Goal: Information Seeking & Learning: Learn about a topic

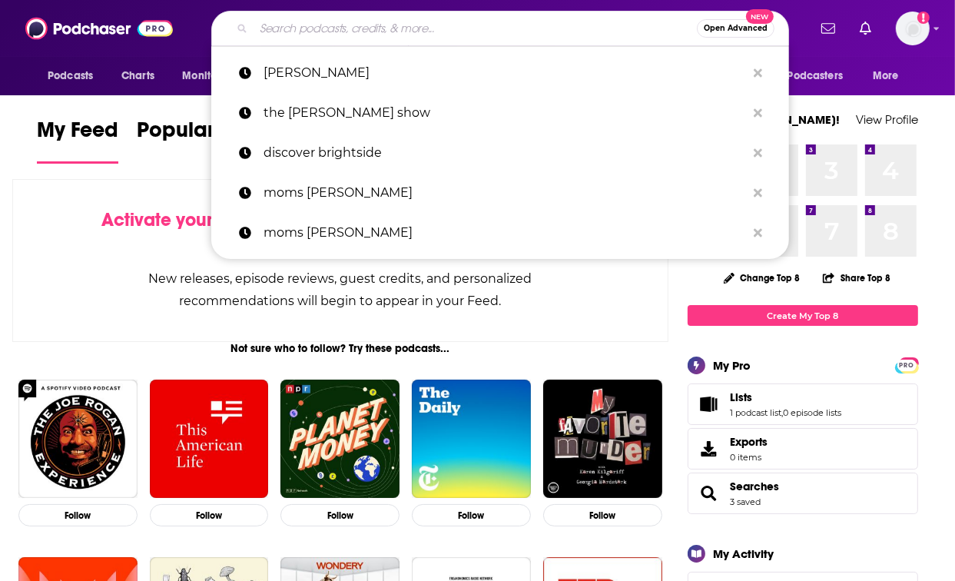
click at [432, 36] on input "Search podcasts, credits, & more..." at bounding box center [474, 28] width 443 height 25
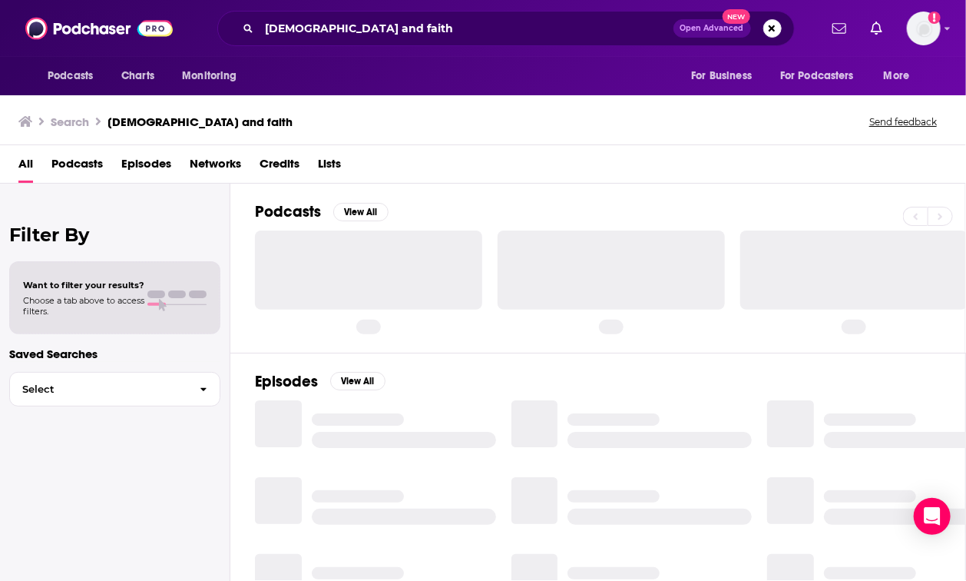
click at [68, 171] on span "Podcasts" at bounding box center [76, 166] width 51 height 31
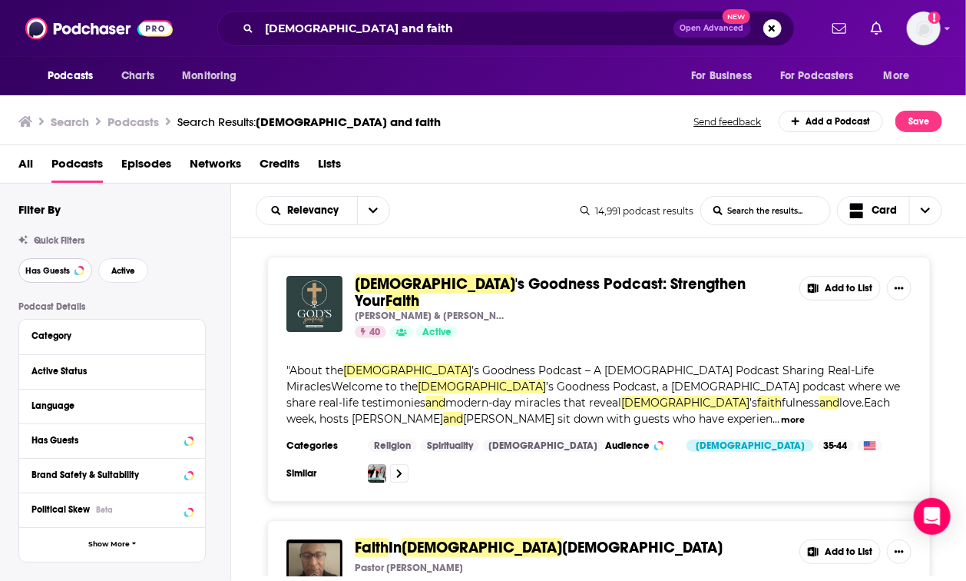
click at [71, 270] on button "Has Guests" at bounding box center [55, 270] width 74 height 25
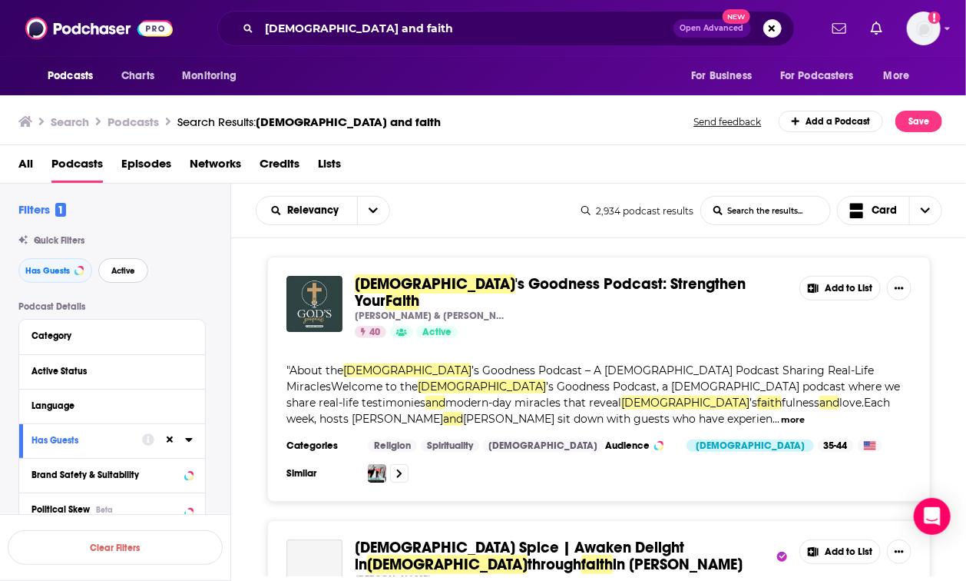
click at [114, 266] on span "Active" at bounding box center [123, 270] width 24 height 8
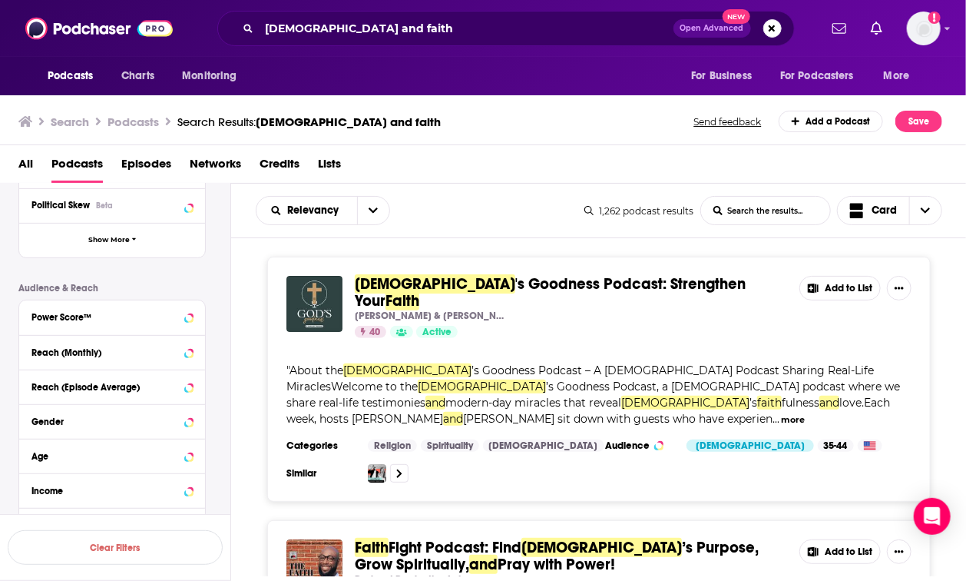
scroll to position [313, 0]
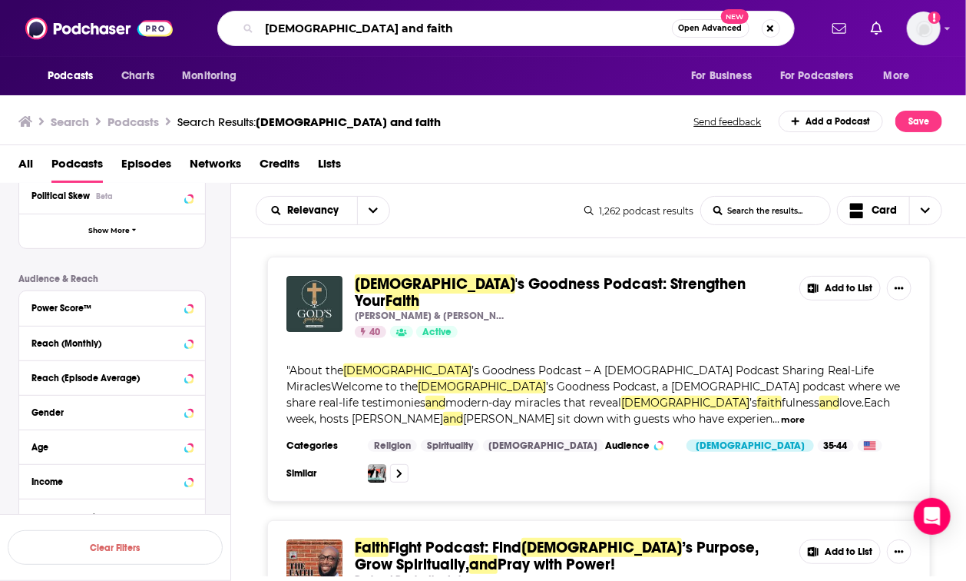
click at [351, 22] on input "god and faith" at bounding box center [466, 28] width 412 height 25
type input "god"
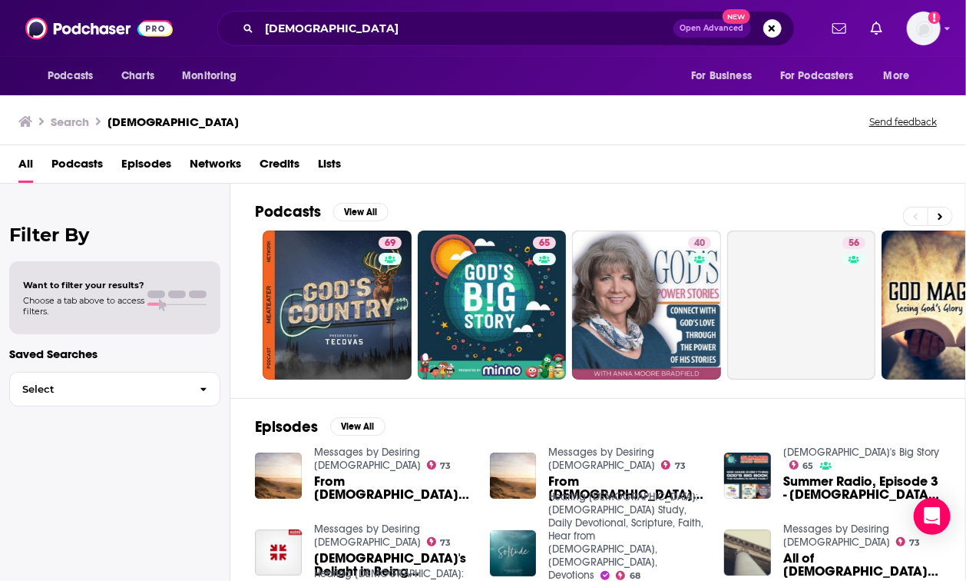
click at [84, 164] on span "Podcasts" at bounding box center [76, 166] width 51 height 31
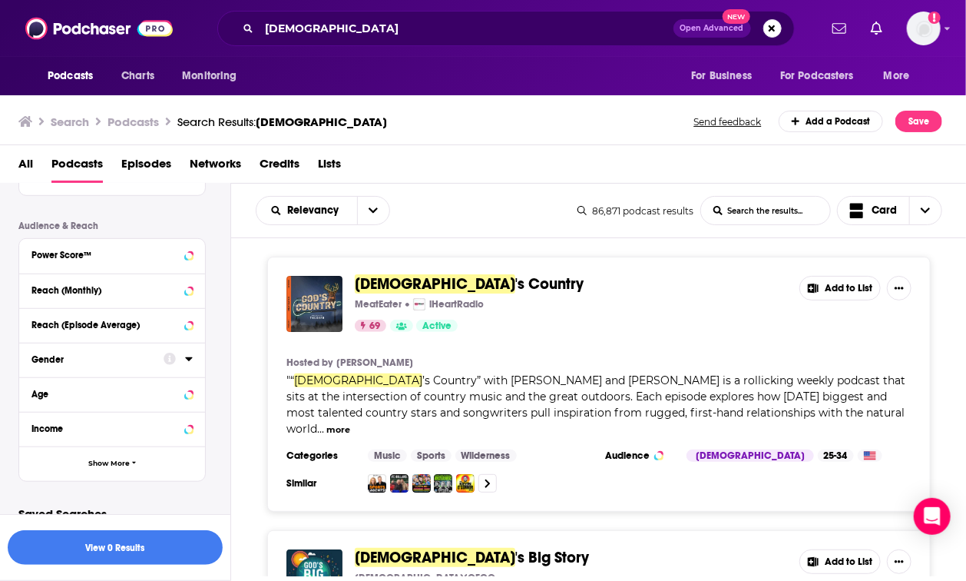
scroll to position [469, 0]
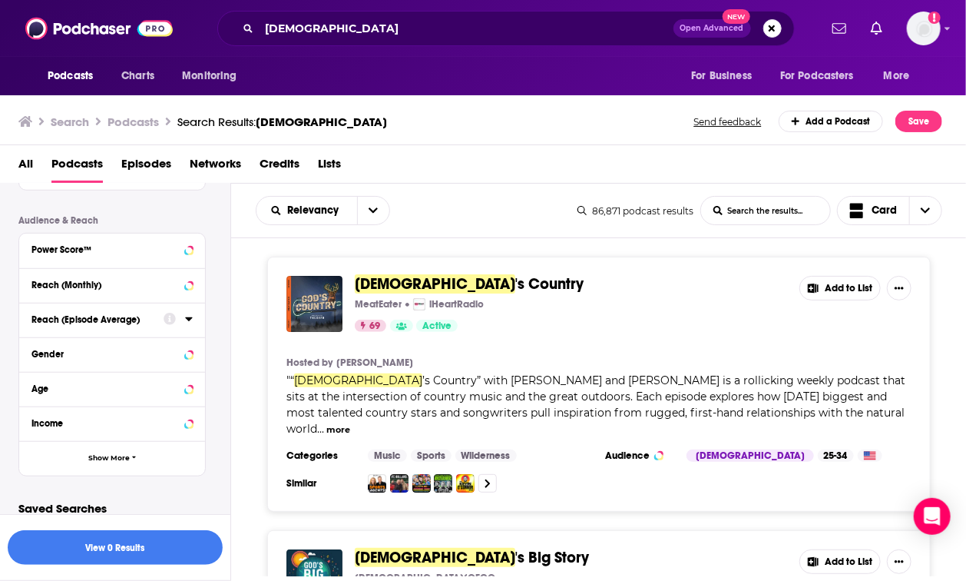
click at [194, 251] on div "Power Score™" at bounding box center [112, 250] width 186 height 35
click at [189, 250] on icon at bounding box center [188, 249] width 7 height 4
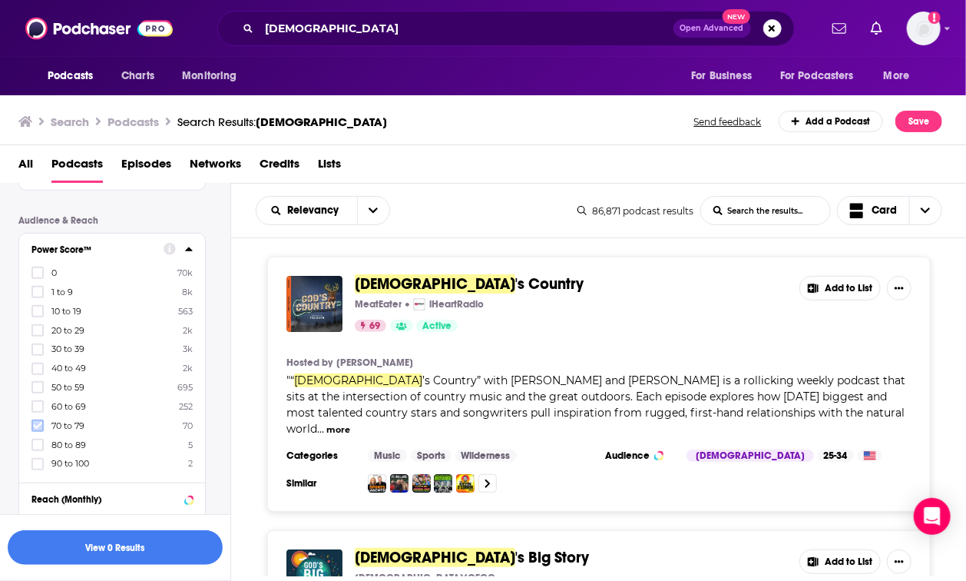
click at [33, 422] on icon at bounding box center [37, 425] width 9 height 9
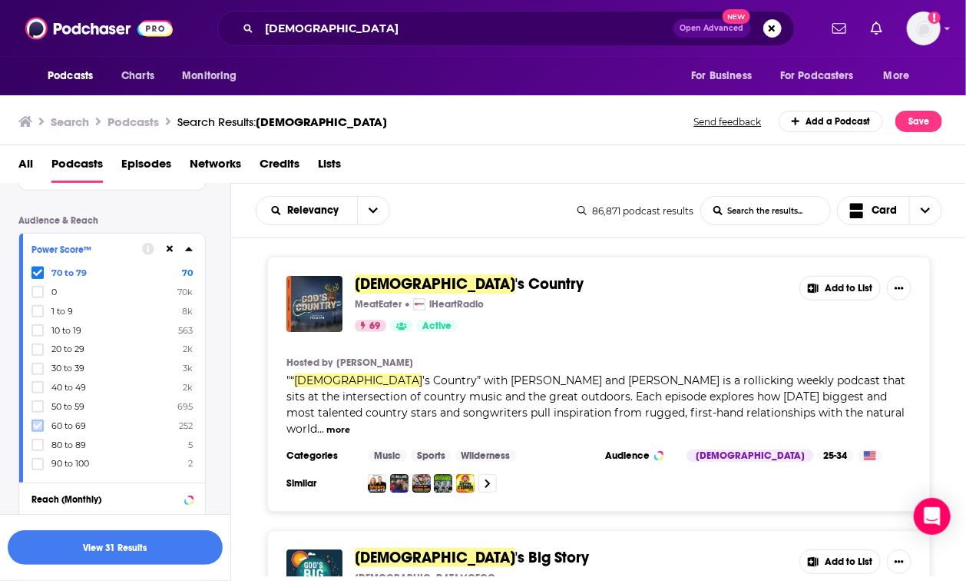
click at [39, 425] on icon at bounding box center [37, 425] width 9 height 9
click at [34, 425] on icon at bounding box center [37, 425] width 9 height 9
click at [35, 425] on icon at bounding box center [37, 425] width 9 height 9
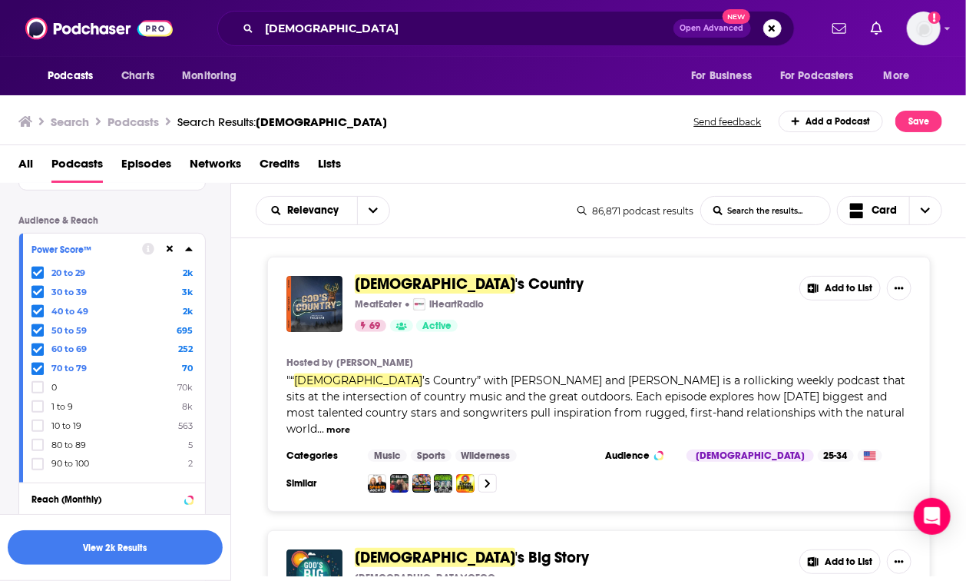
click at [40, 273] on icon at bounding box center [37, 273] width 9 height 7
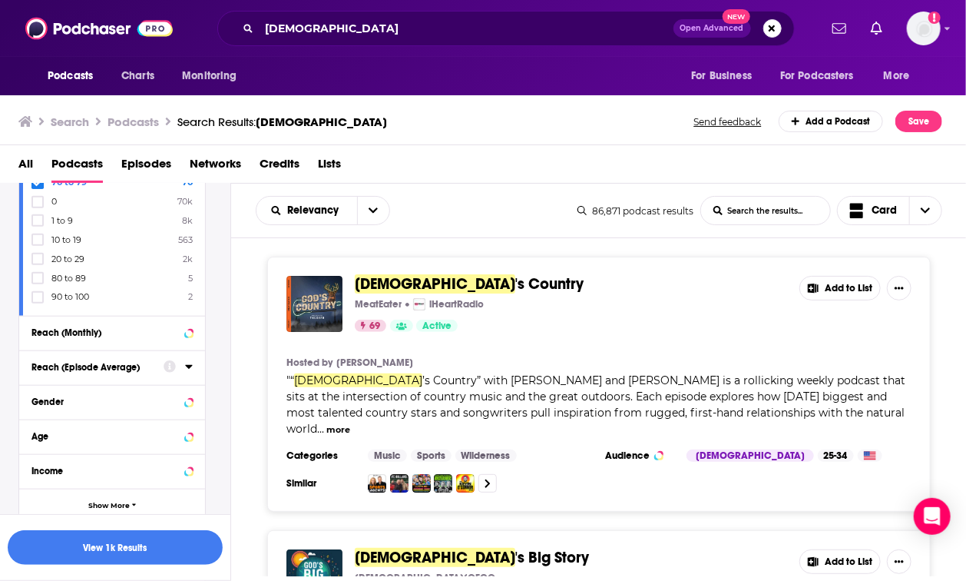
scroll to position [637, 0]
click at [154, 548] on button "View 1k Results" at bounding box center [115, 547] width 215 height 35
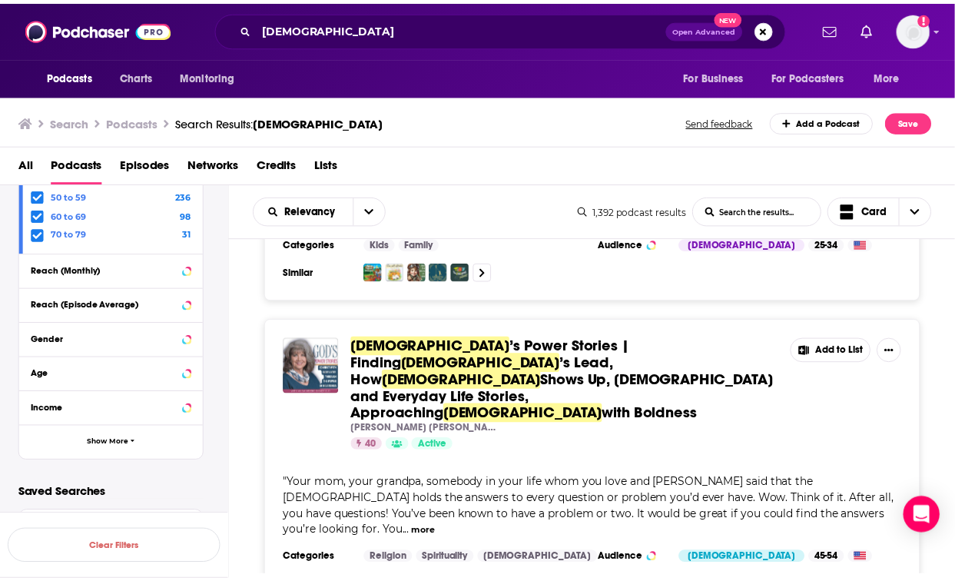
scroll to position [438, 0]
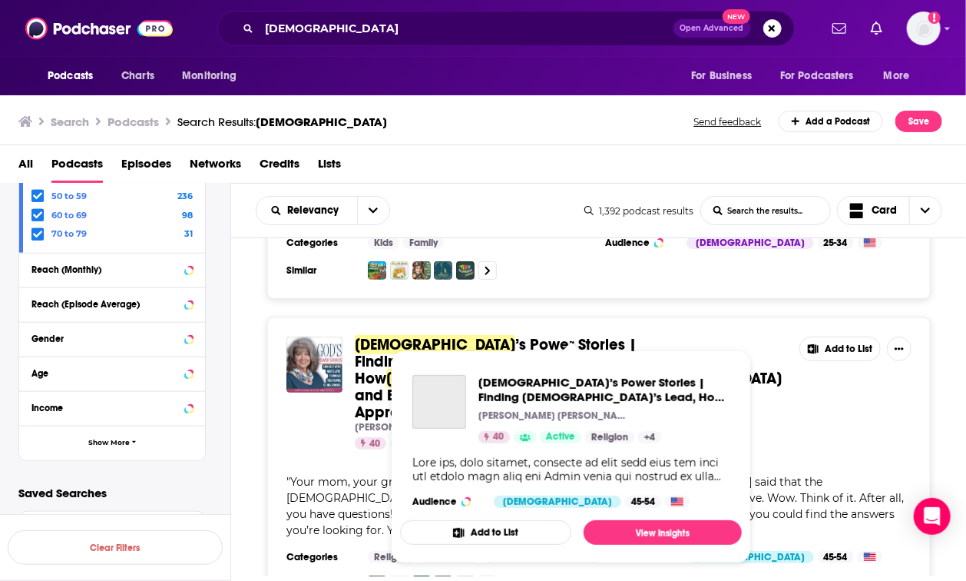
click at [476, 369] on span "Shows Up, Bible and Everyday Life Stories, Approaching" at bounding box center [568, 395] width 427 height 53
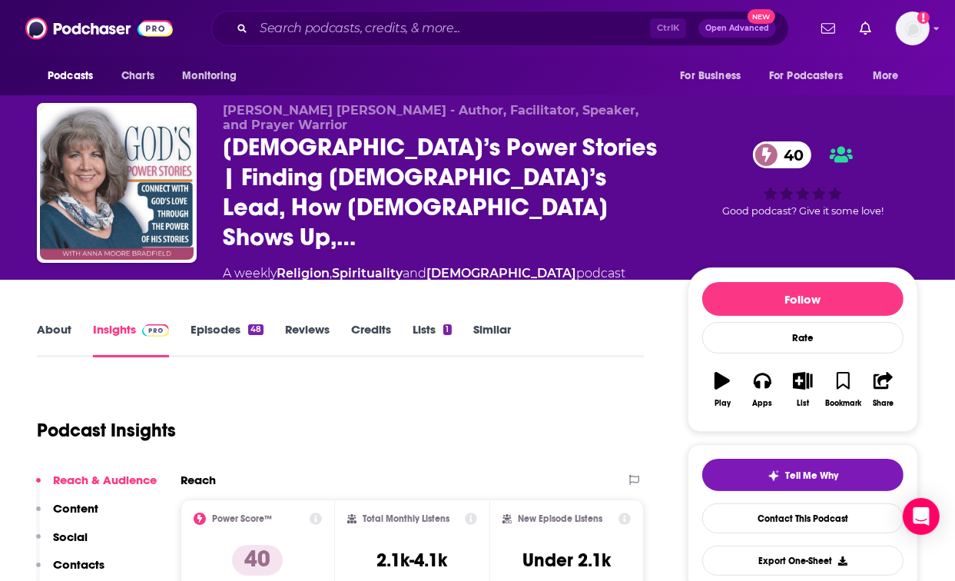
click at [56, 322] on link "About" at bounding box center [54, 339] width 35 height 35
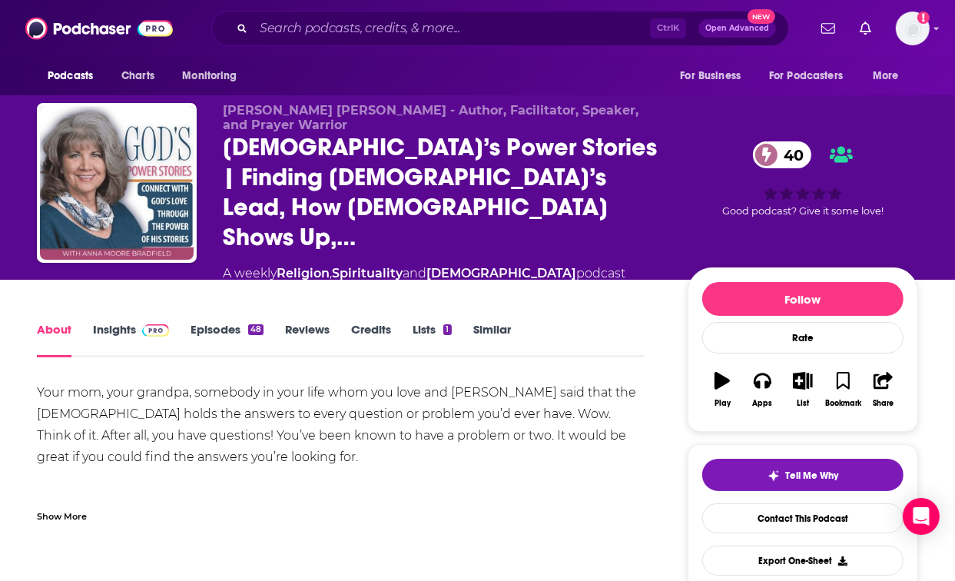
click at [214, 322] on link "Episodes 48" at bounding box center [226, 339] width 73 height 35
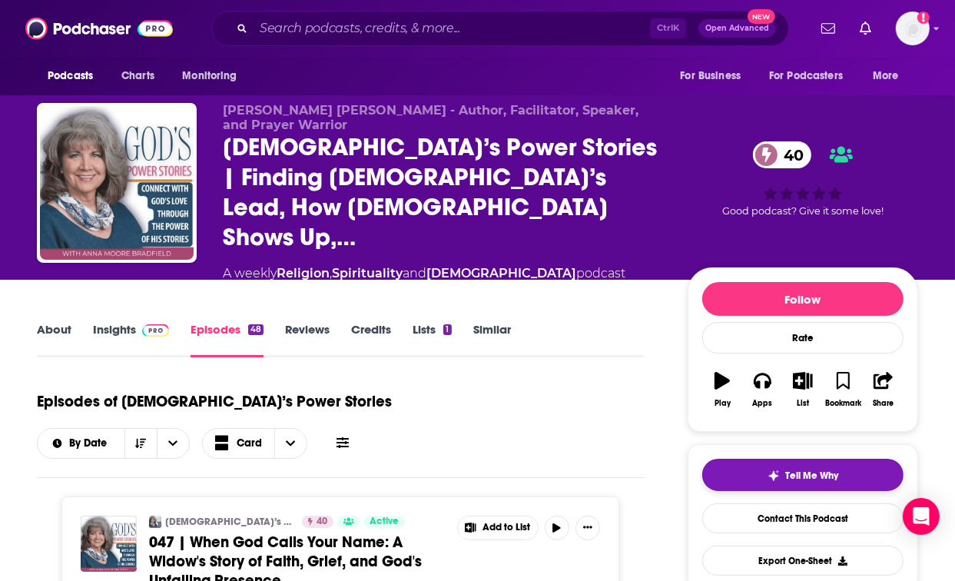
click at [810, 469] on span "Tell Me Why" at bounding box center [812, 475] width 53 height 12
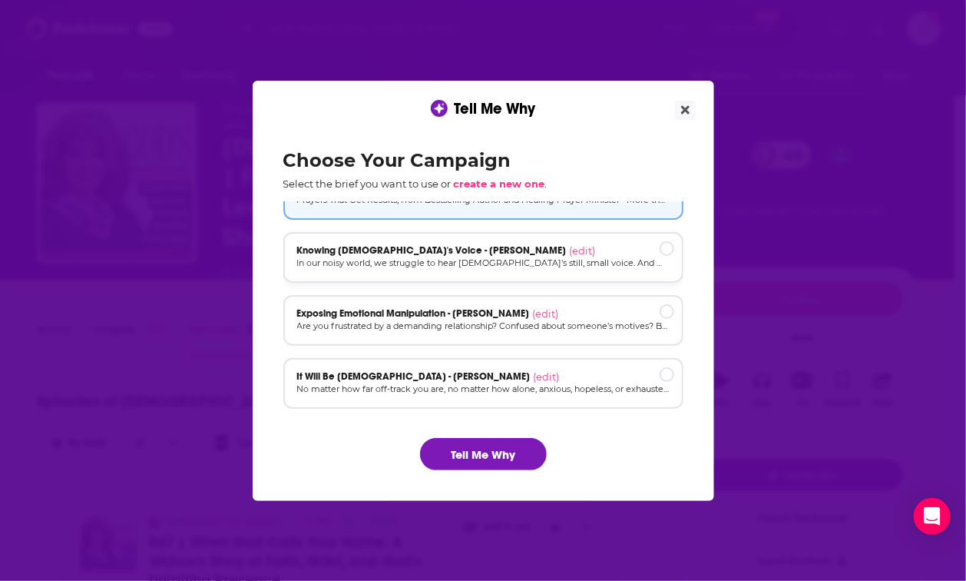
scroll to position [37, 0]
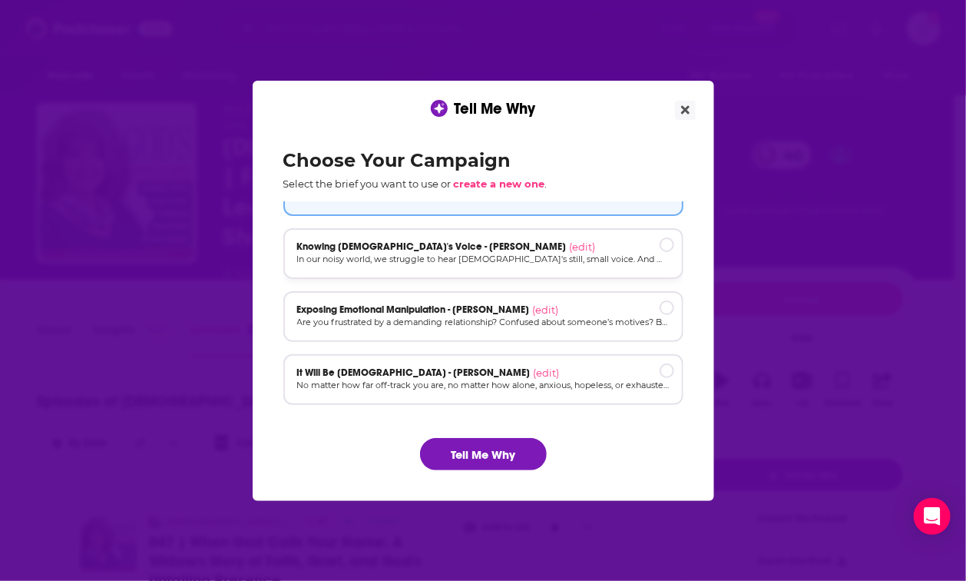
click at [372, 254] on p "In our noisy world, we struggle to hear God's still, small voice. And when we t…" at bounding box center [483, 259] width 372 height 13
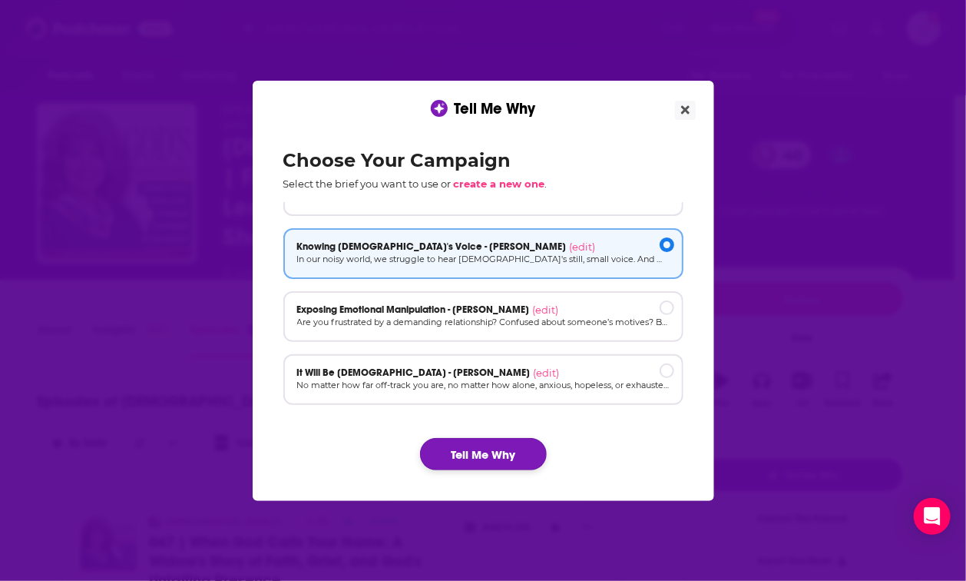
click at [492, 447] on button "Tell Me Why" at bounding box center [483, 454] width 127 height 32
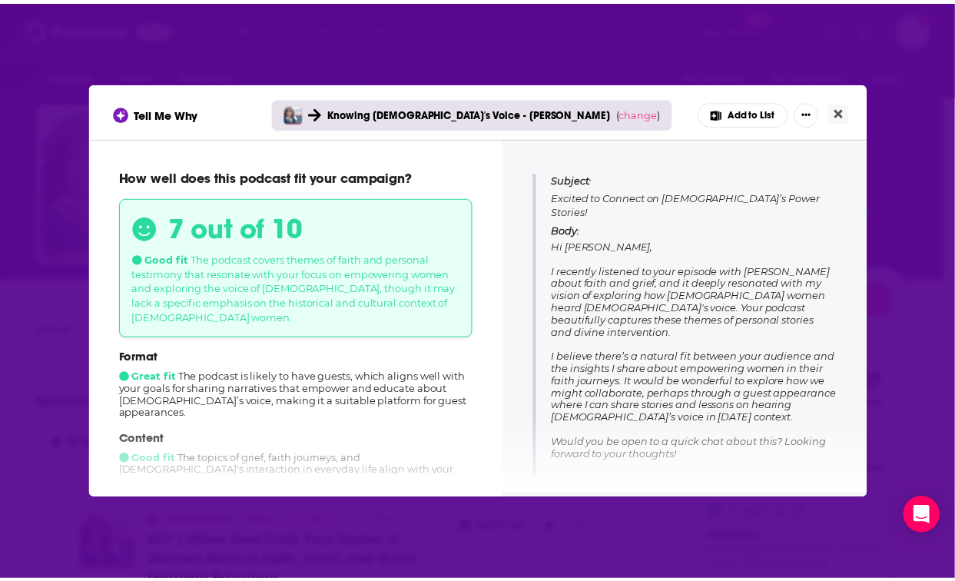
scroll to position [178, 0]
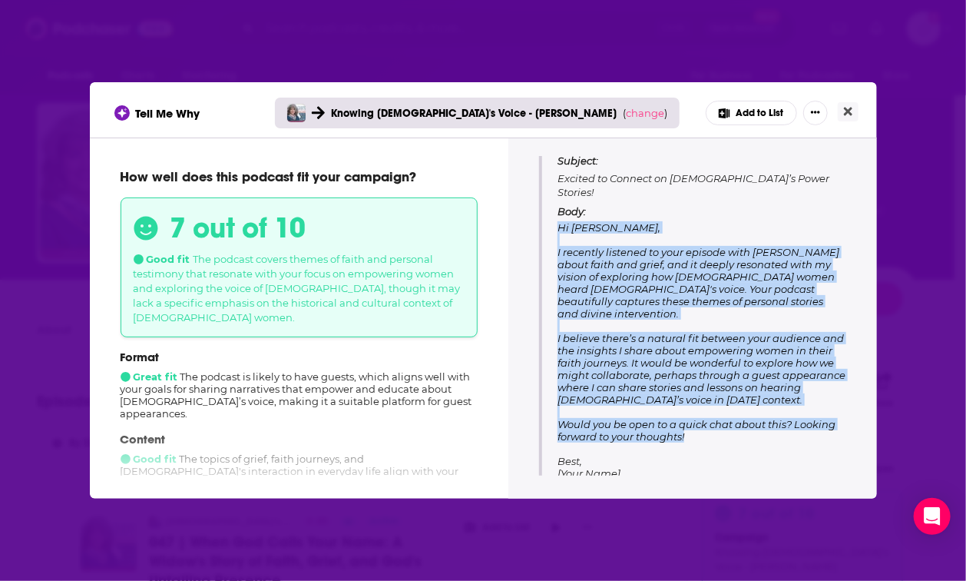
drag, startPoint x: 709, startPoint y: 410, endPoint x: 557, endPoint y: 211, distance: 250.3
click at [557, 211] on div "Subject: Excited to Connect on God’s Power Stories! Body: Hi Anna, I recently l…" at bounding box center [692, 323] width 307 height 338
copy span "Hi Anna, I recently listened to your episode with Lisa Bosse about faith and gr…"
click at [842, 107] on button "Close" at bounding box center [848, 111] width 21 height 19
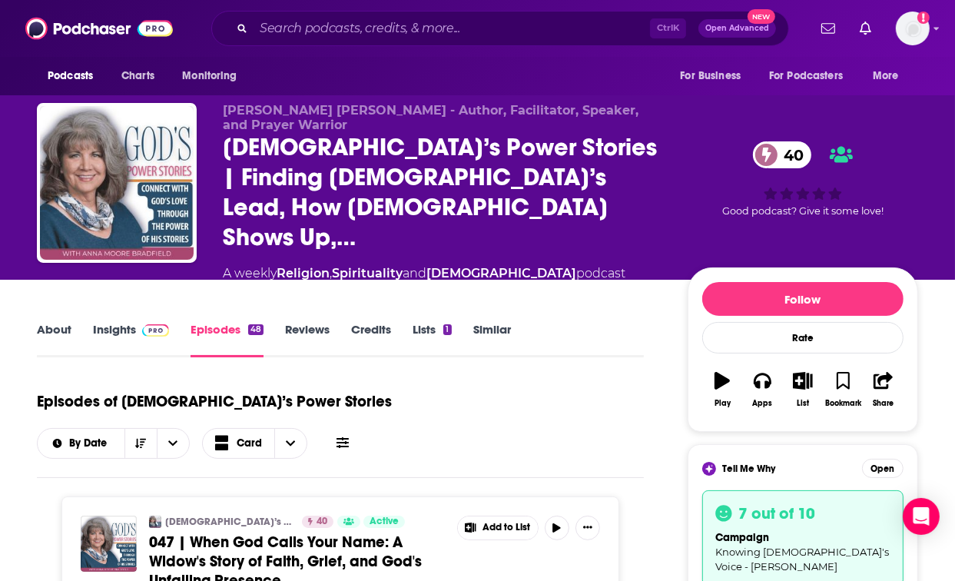
click at [129, 322] on link "Insights" at bounding box center [131, 339] width 76 height 35
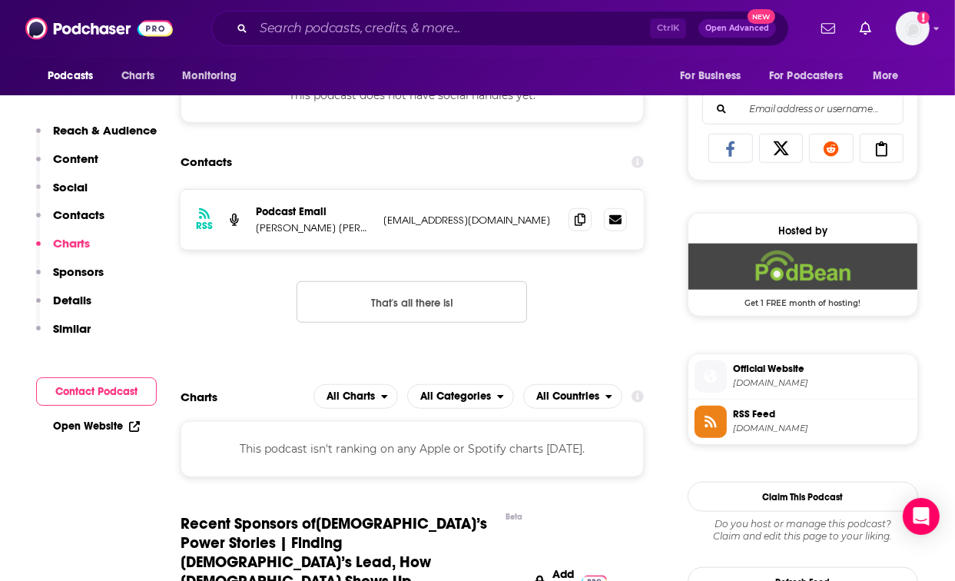
scroll to position [1120, 0]
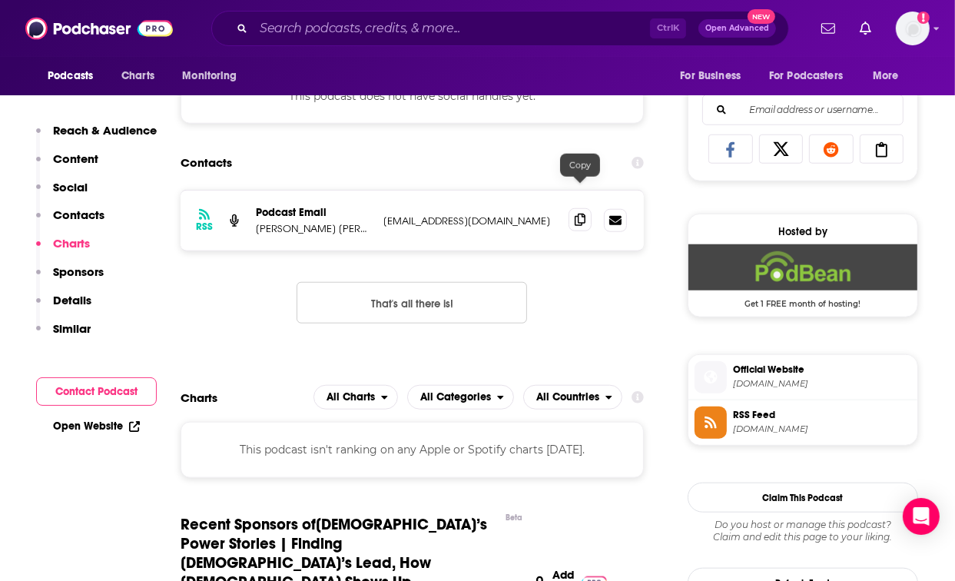
click at [574, 213] on icon at bounding box center [579, 219] width 11 height 12
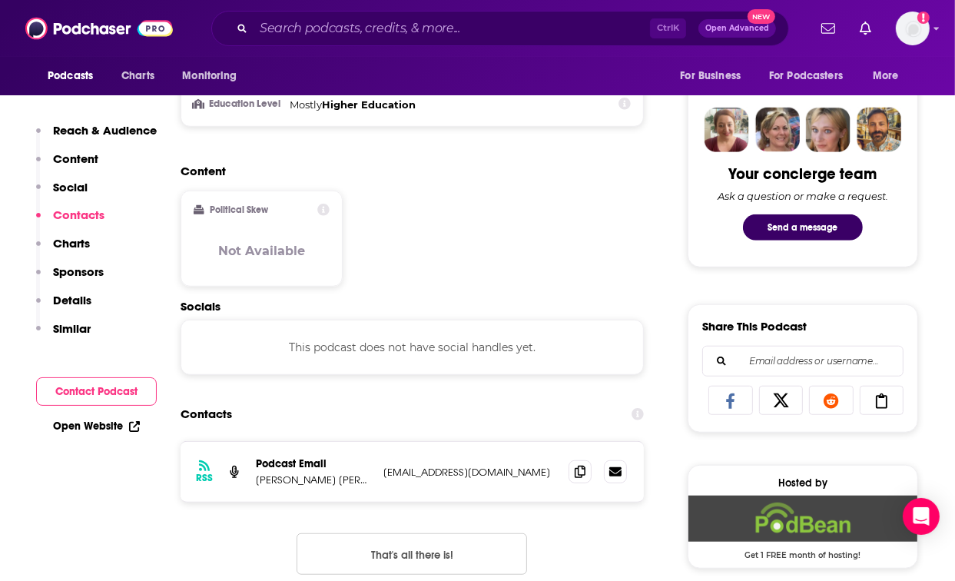
scroll to position [859, 0]
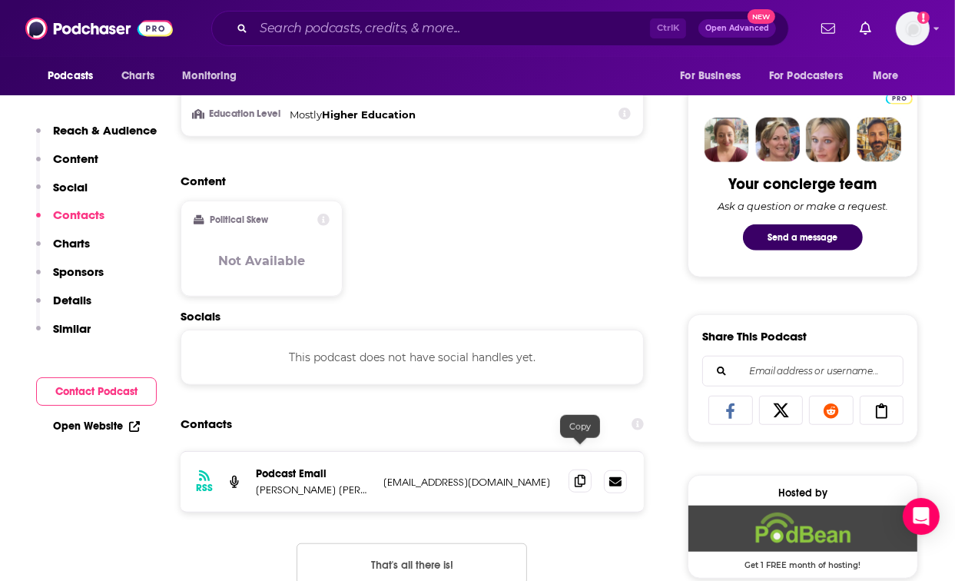
click at [581, 475] on icon at bounding box center [579, 481] width 11 height 12
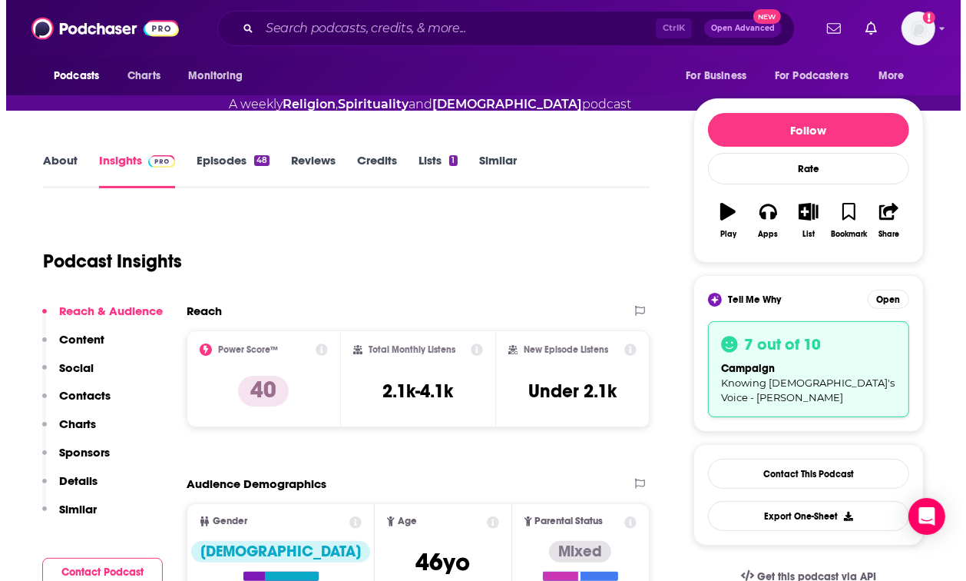
scroll to position [0, 0]
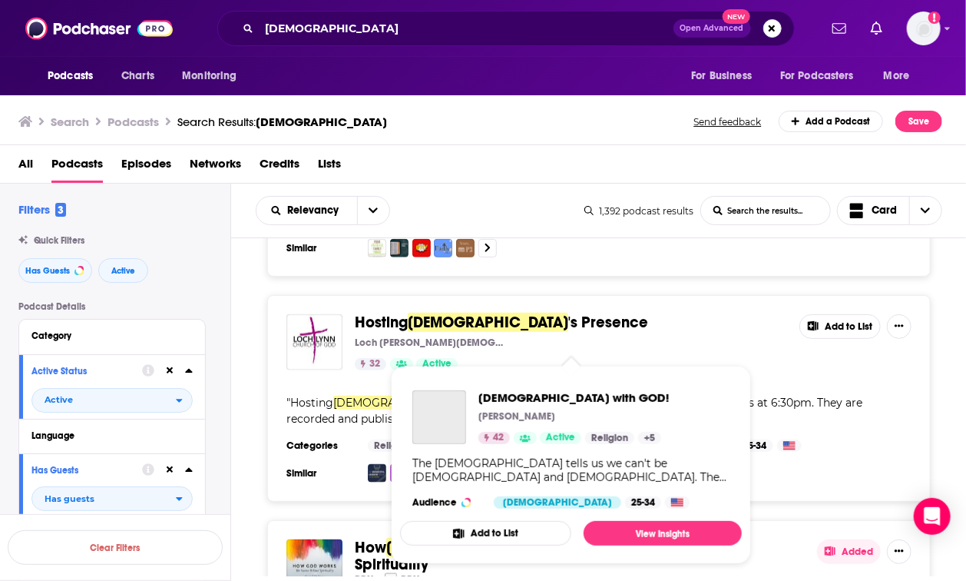
scroll to position [5792, 0]
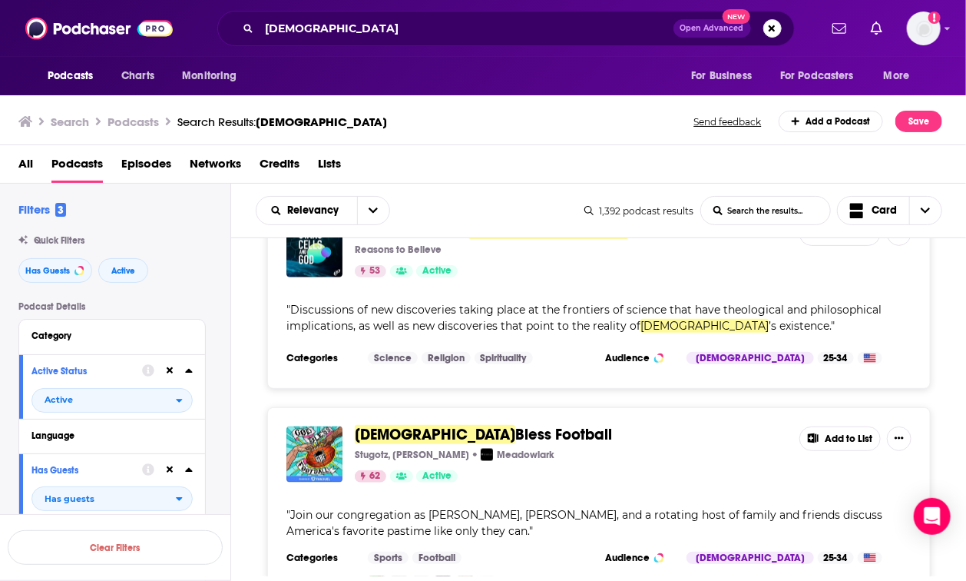
scroll to position [8652, 0]
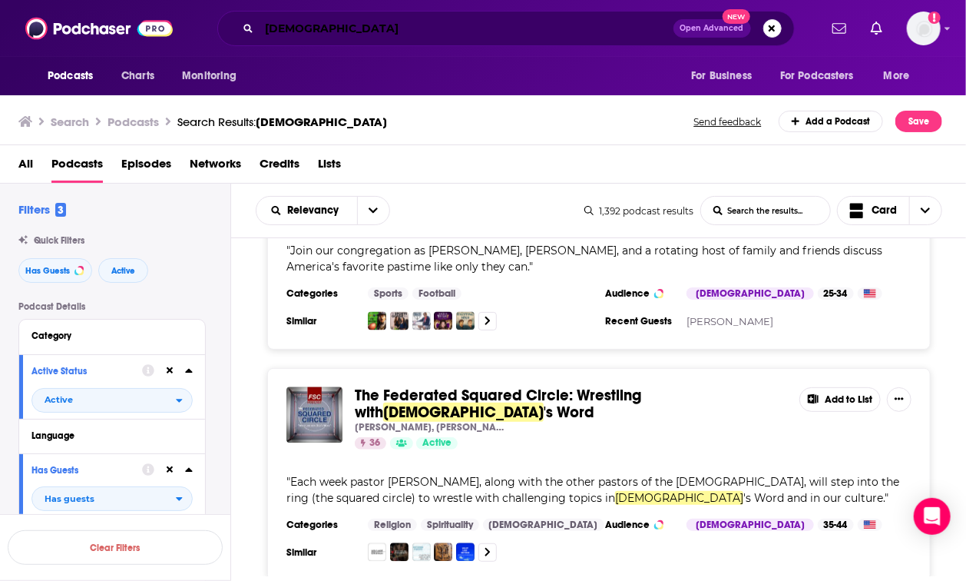
click at [327, 28] on input "god" at bounding box center [467, 28] width 414 height 25
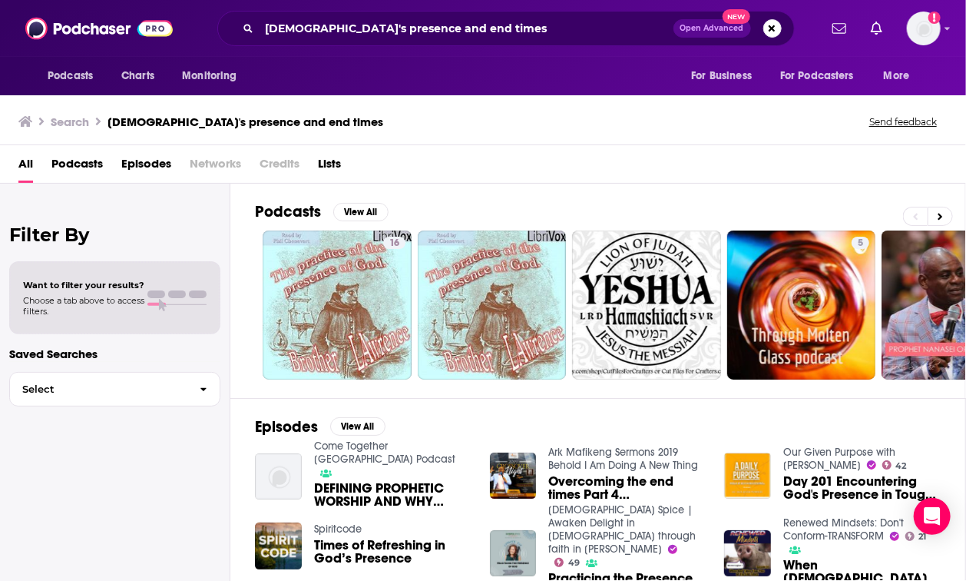
click at [83, 161] on span "Podcasts" at bounding box center [76, 166] width 51 height 31
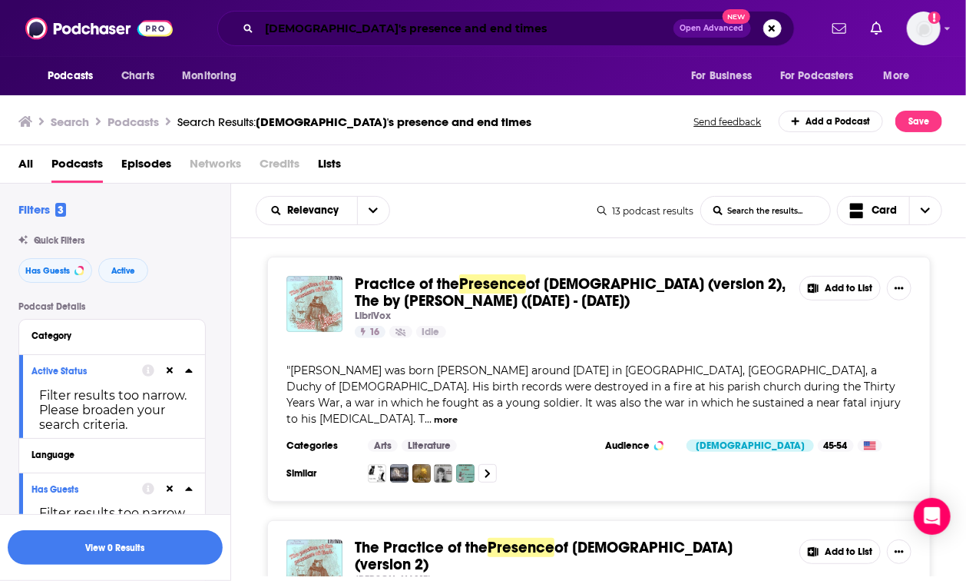
click at [352, 28] on input "god's presence and end times" at bounding box center [467, 28] width 414 height 25
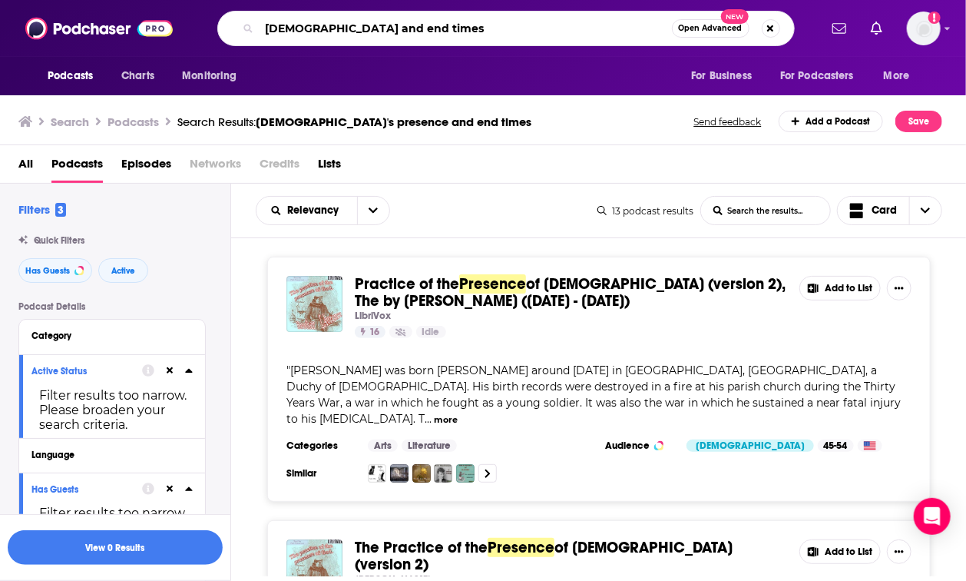
type input "god and end times"
click at [476, 43] on div "god and end times Open Advanced New" at bounding box center [505, 28] width 577 height 35
click at [463, 29] on input "god and end times" at bounding box center [466, 28] width 412 height 25
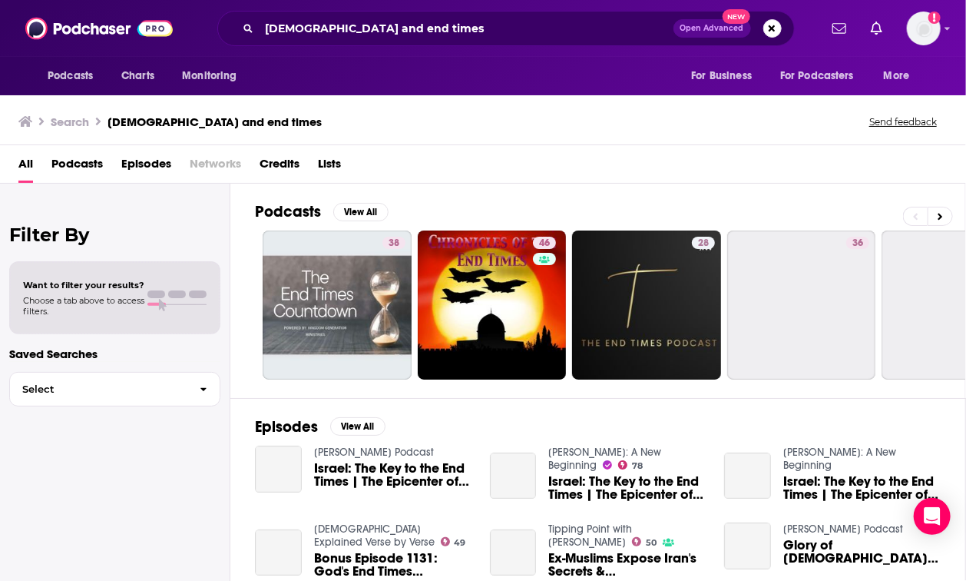
click at [80, 160] on span "Podcasts" at bounding box center [76, 166] width 51 height 31
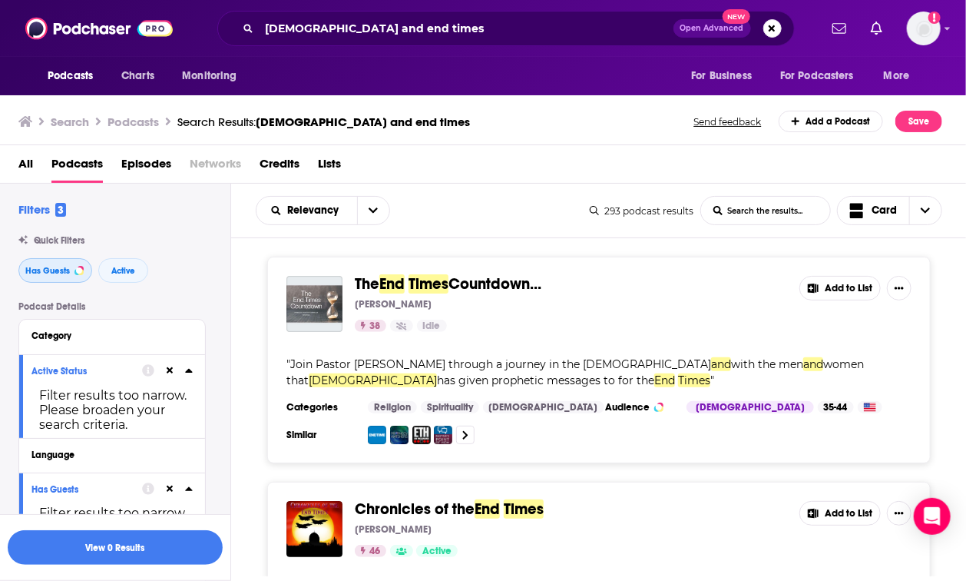
click at [63, 273] on span "Has Guests" at bounding box center [47, 270] width 45 height 8
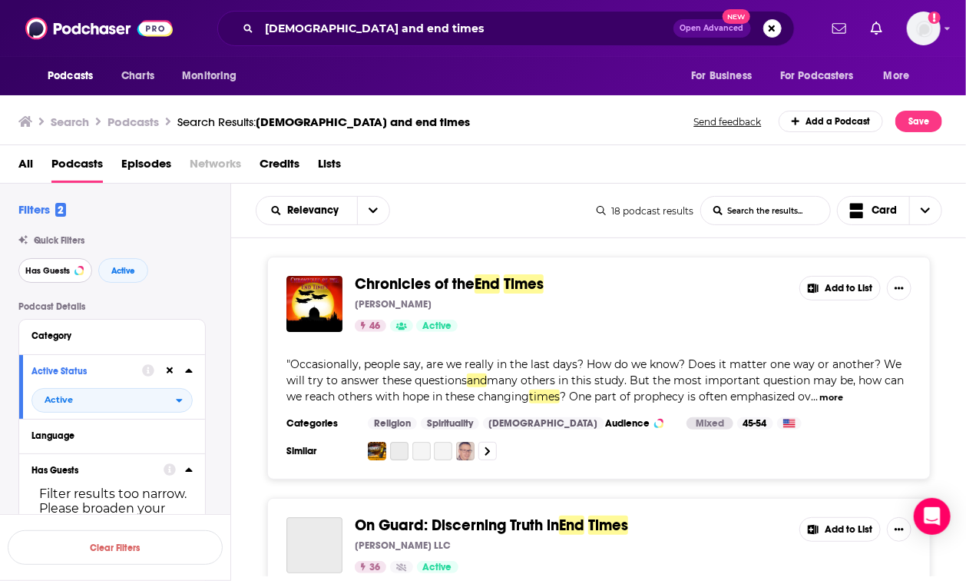
click at [48, 274] on span "Has Guests" at bounding box center [47, 270] width 45 height 8
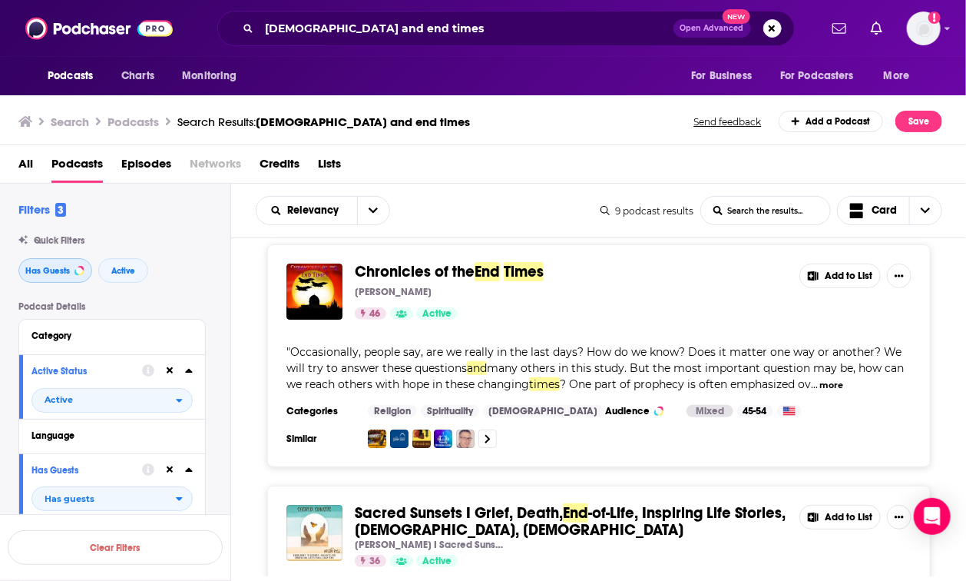
scroll to position [8, 0]
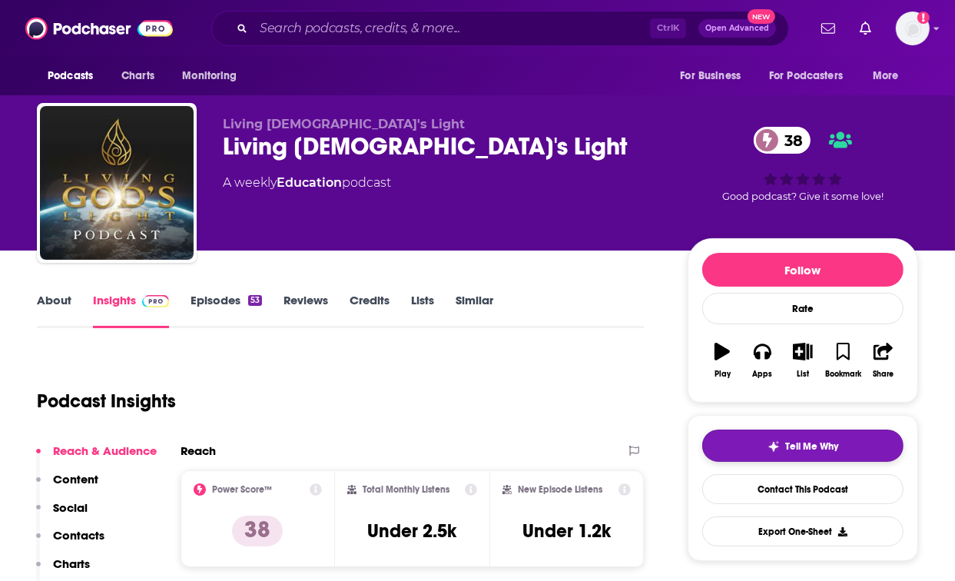
click at [809, 451] on span "Tell Me Why" at bounding box center [812, 446] width 53 height 12
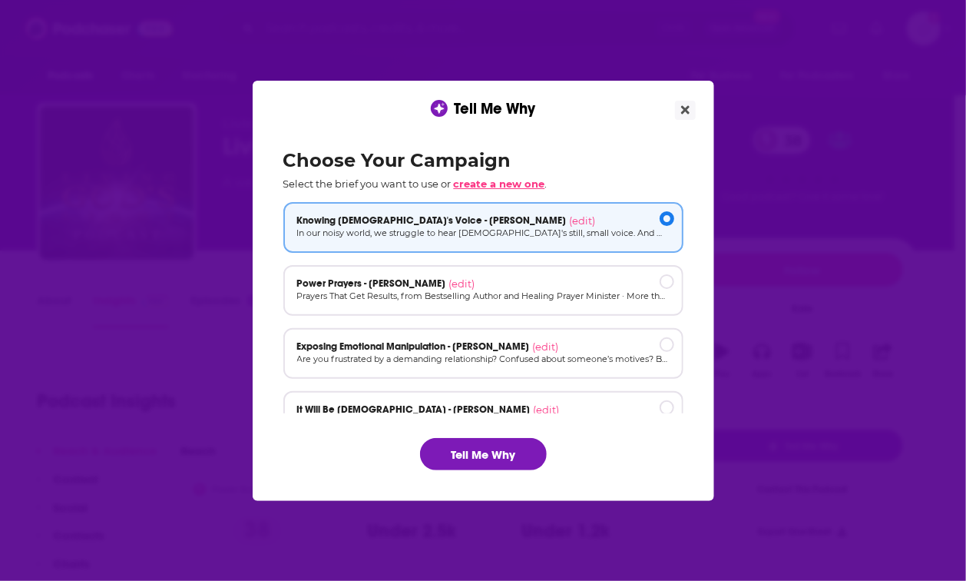
click at [504, 179] on span "create a new one" at bounding box center [499, 183] width 91 height 12
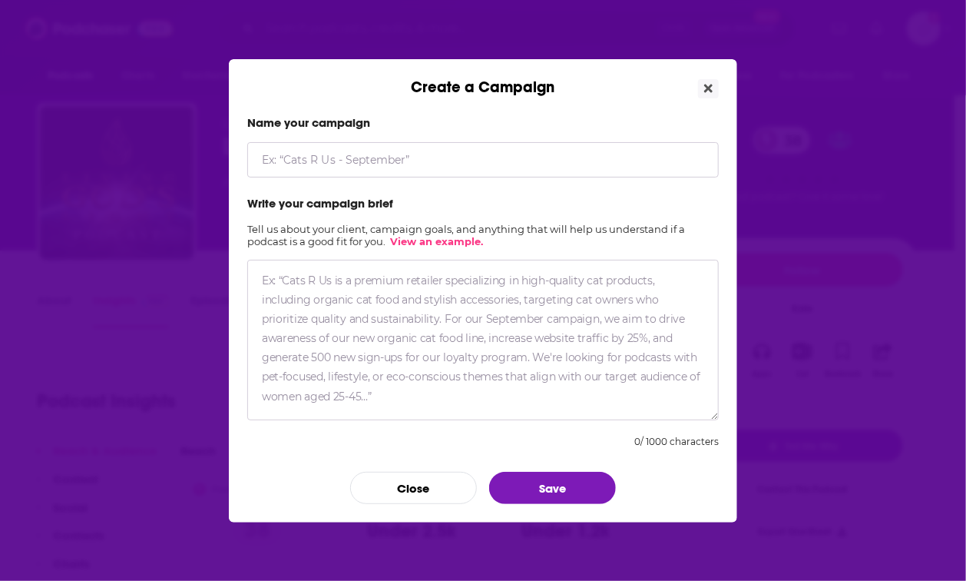
click at [435, 166] on input "Create a Campaign" at bounding box center [482, 159] width 471 height 35
click at [439, 471] on form "Name your campaign Write your campaign brief Tell us about your client, campaig…" at bounding box center [482, 309] width 471 height 389
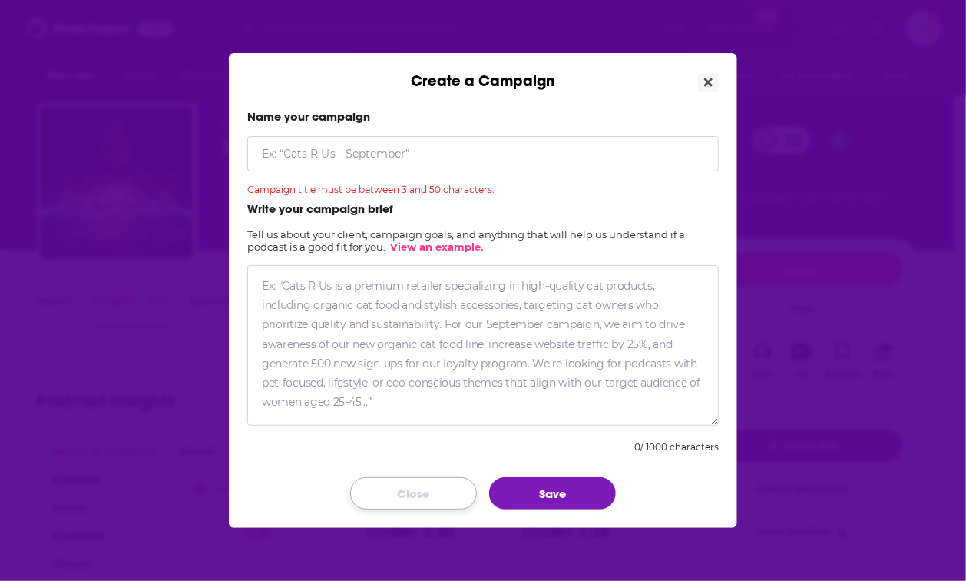
click at [409, 505] on button "Close" at bounding box center [413, 493] width 127 height 32
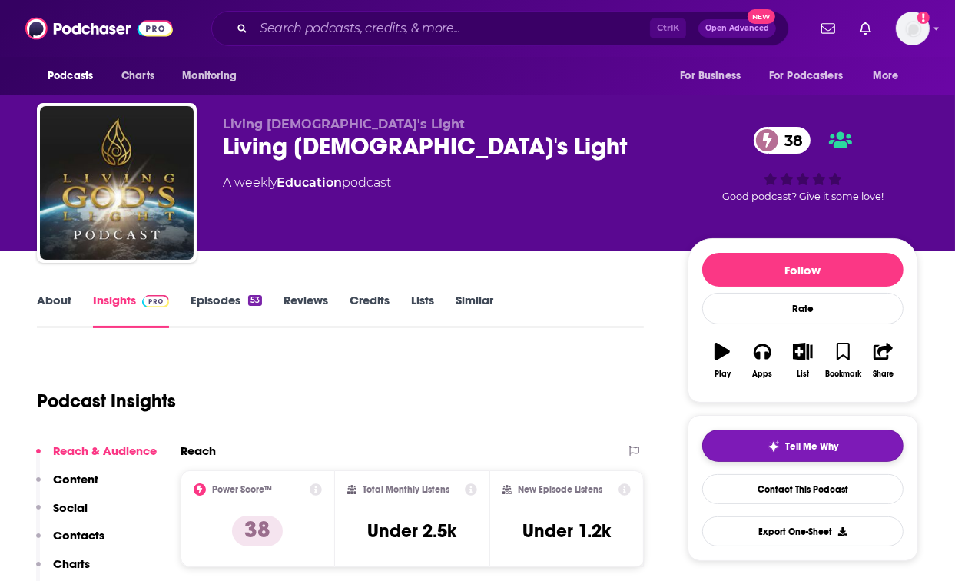
click at [816, 440] on span "Tell Me Why" at bounding box center [812, 446] width 53 height 12
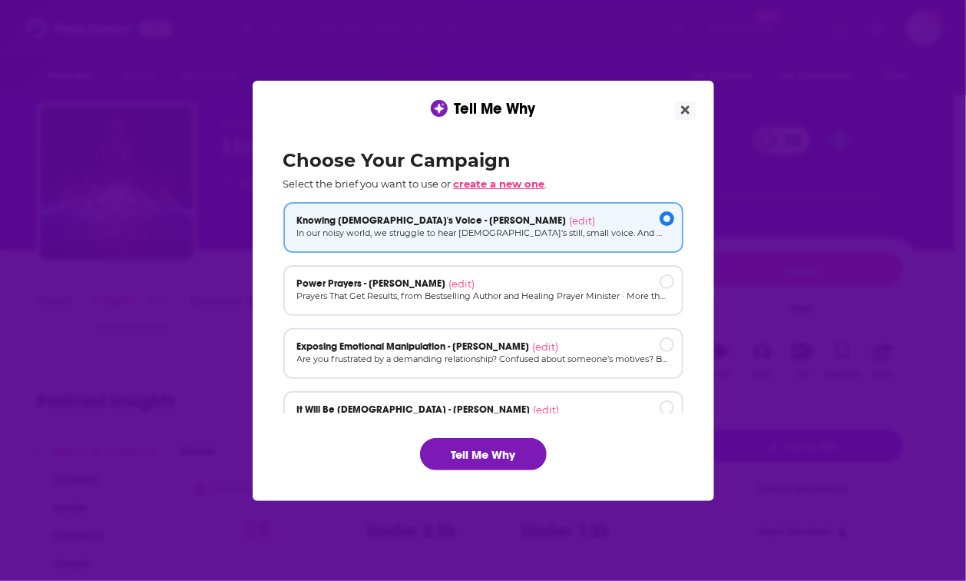
click at [501, 183] on span "create a new one" at bounding box center [499, 183] width 91 height 12
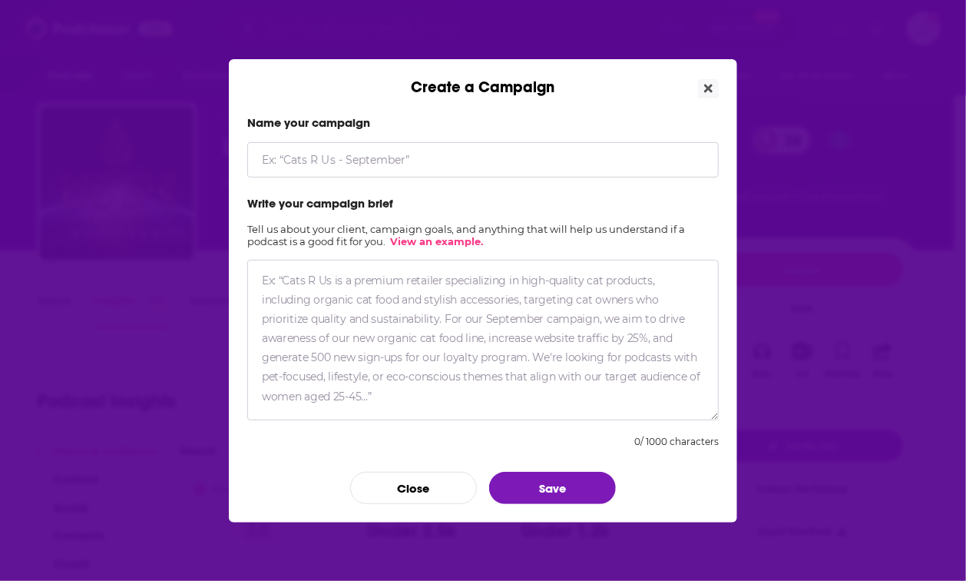
click at [445, 164] on input "Create a Campaign" at bounding box center [482, 159] width 471 height 35
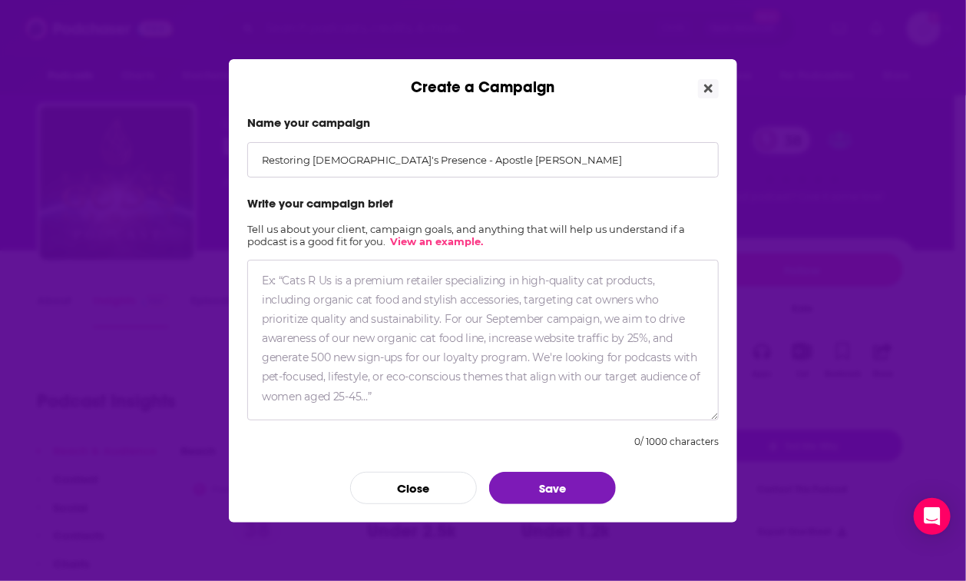
type input "Restoring God's Presence - Apostle Guillermo Maldonado"
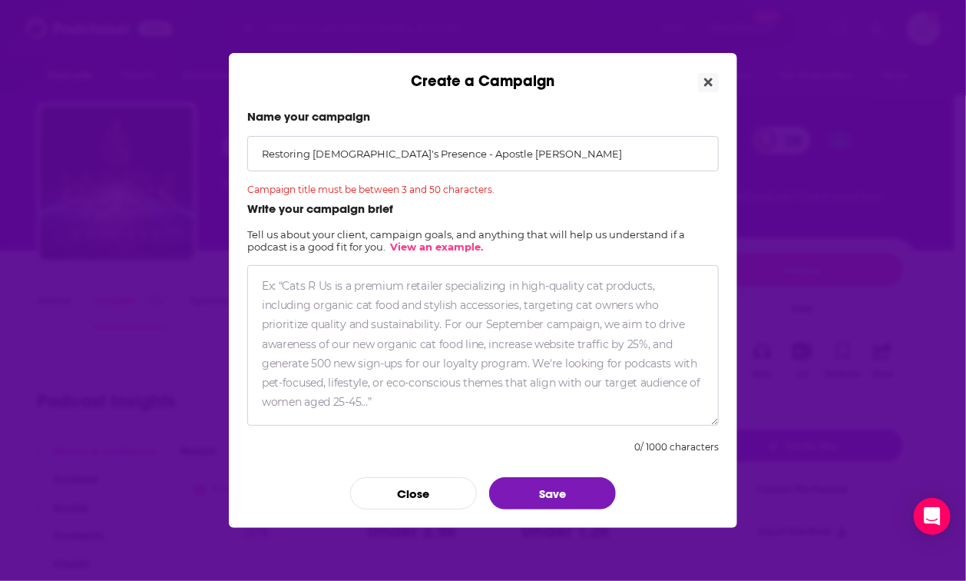
click at [148, 217] on div "Create a Campaign Name your campaign Restoring God's Presence - Apostle Guiller…" at bounding box center [483, 290] width 966 height 581
click at [404, 316] on textarea "Create a Campaign" at bounding box center [482, 345] width 471 height 160
paste textarea "Pastor and global leader teaches English speakers how to access the intimacy of…"
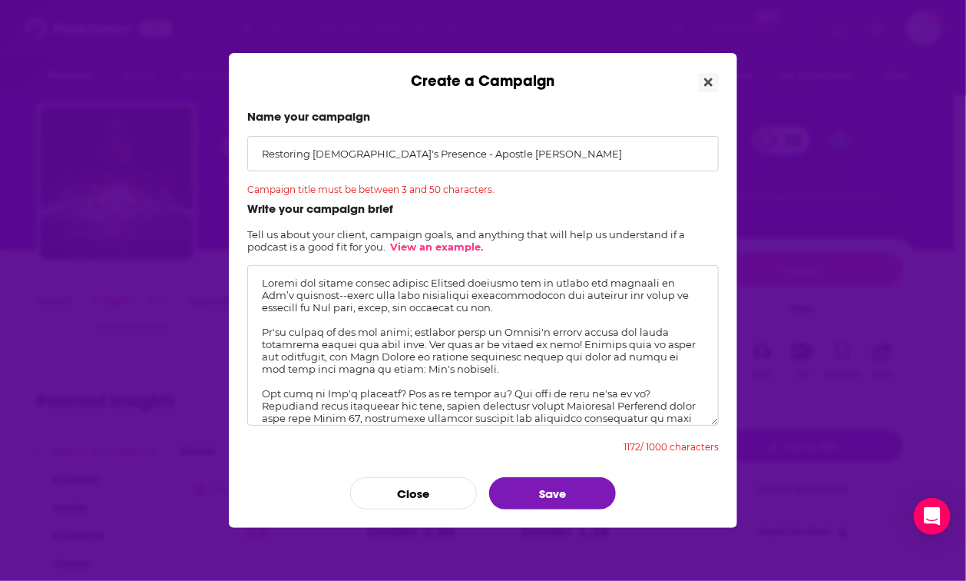
click at [516, 279] on textarea "Create a Campaign" at bounding box center [482, 345] width 471 height 160
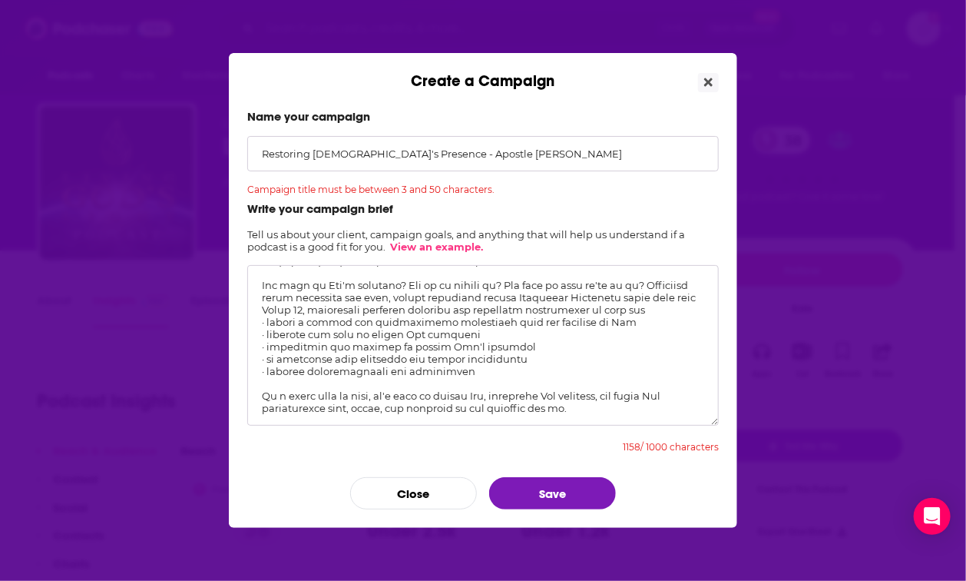
scroll to position [144, 0]
drag, startPoint x: 581, startPoint y: 383, endPoint x: 264, endPoint y: 368, distance: 316.8
click at [264, 368] on textarea "Create a Campaign" at bounding box center [482, 345] width 471 height 160
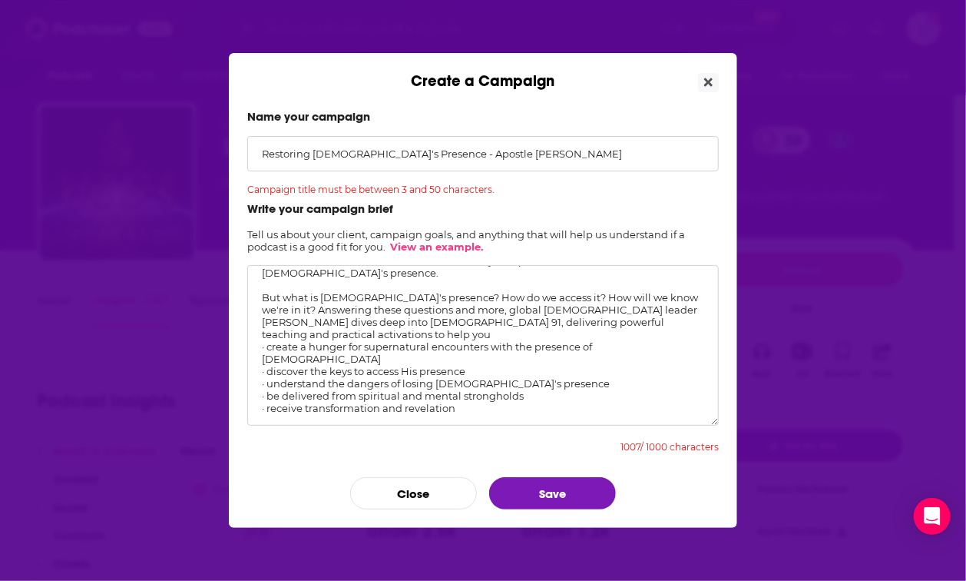
scroll to position [120, 0]
click at [295, 402] on textarea "Pastor and global leader teaches us how to access the intimacy of God’s presenc…" at bounding box center [482, 345] width 471 height 160
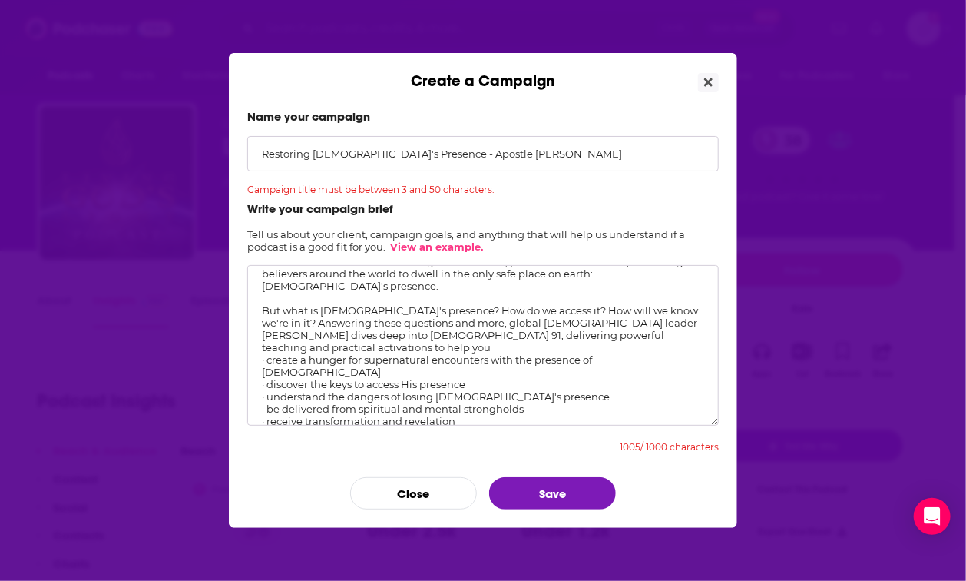
click at [285, 410] on textarea "Pastor and global leader teaches us how to access the intimacy of God’s presenc…" at bounding box center [482, 345] width 471 height 160
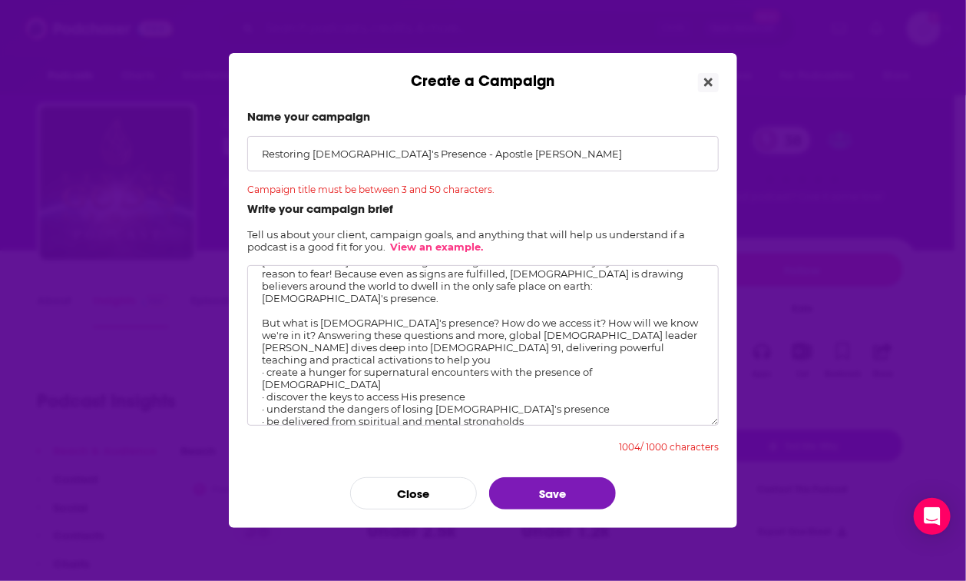
click at [319, 417] on textarea "Pastor and global leader teaches us how to access the intimacy of God’s presenc…" at bounding box center [482, 345] width 471 height 160
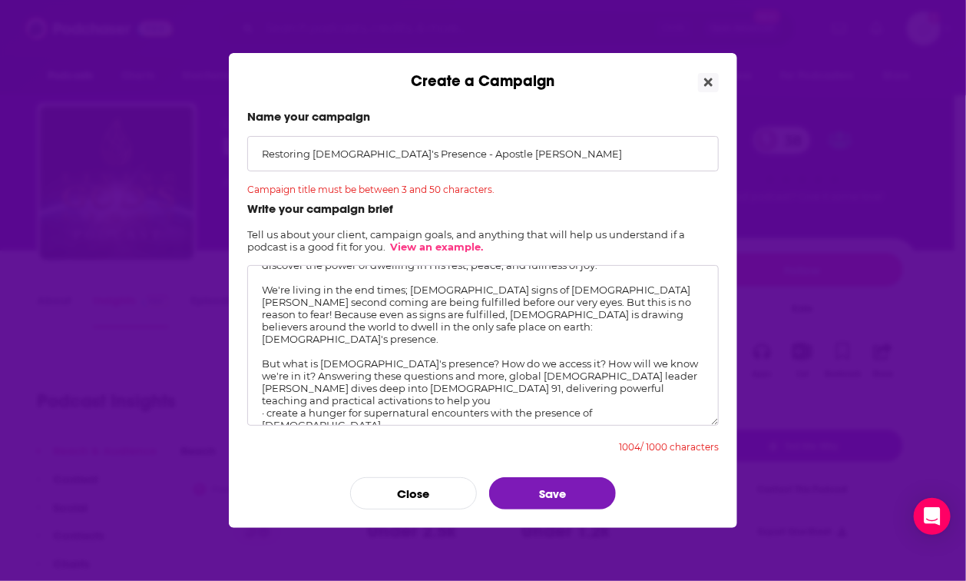
scroll to position [0, 0]
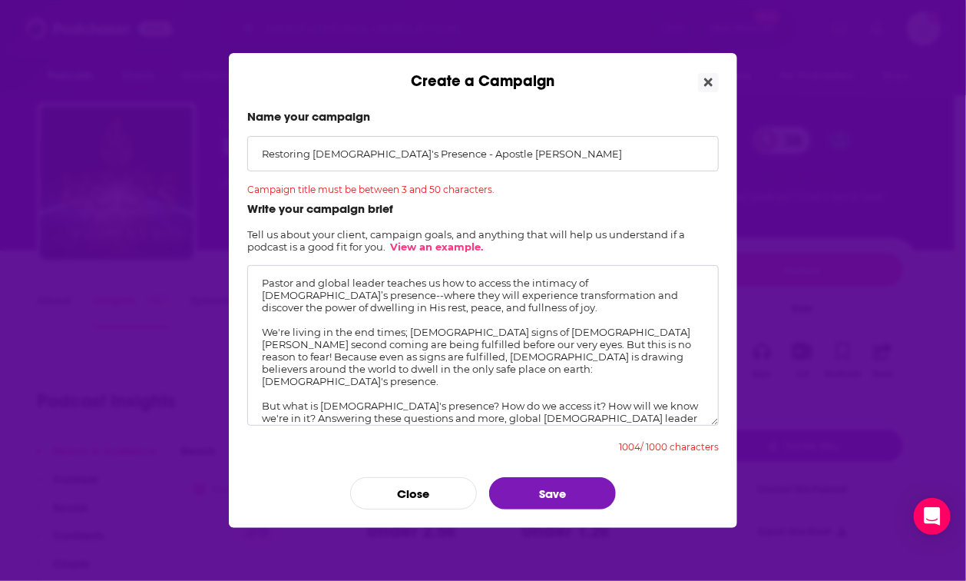
click at [323, 293] on textarea "Pastor and global leader teaches us how to access the intimacy of God’s presenc…" at bounding box center [482, 345] width 471 height 160
drag, startPoint x: 259, startPoint y: 329, endPoint x: 248, endPoint y: 274, distance: 56.3
click at [248, 274] on textarea "Pastor and global leader teaches us how to access the intimacy of God’s presenc…" at bounding box center [482, 345] width 471 height 160
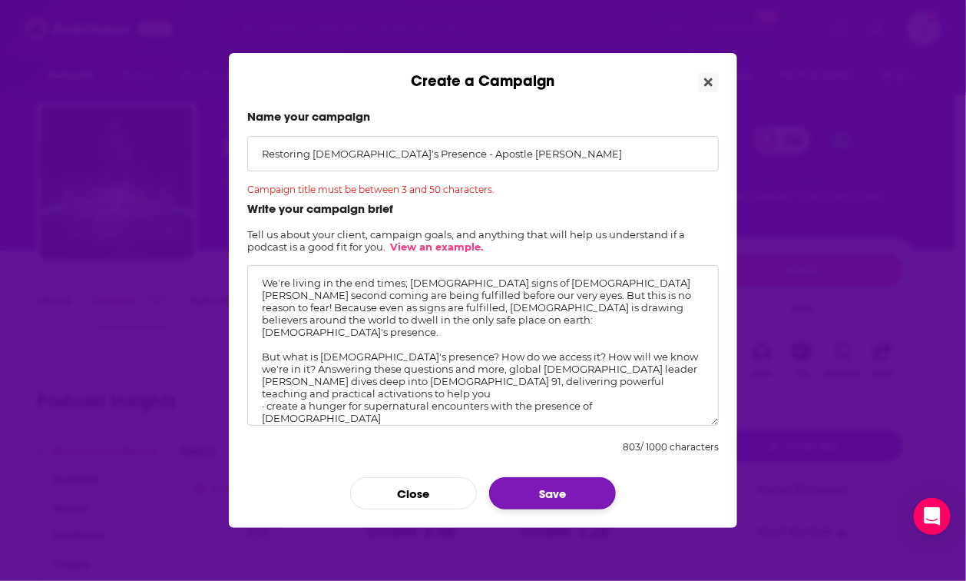
type textarea "We're living in the end times; biblical signs of Christ's second coming are bei…"
click at [585, 492] on button "Save" at bounding box center [552, 493] width 127 height 32
click at [442, 154] on input "Restoring God's Presence - Apostle Guillermo Maldonado" at bounding box center [482, 153] width 471 height 35
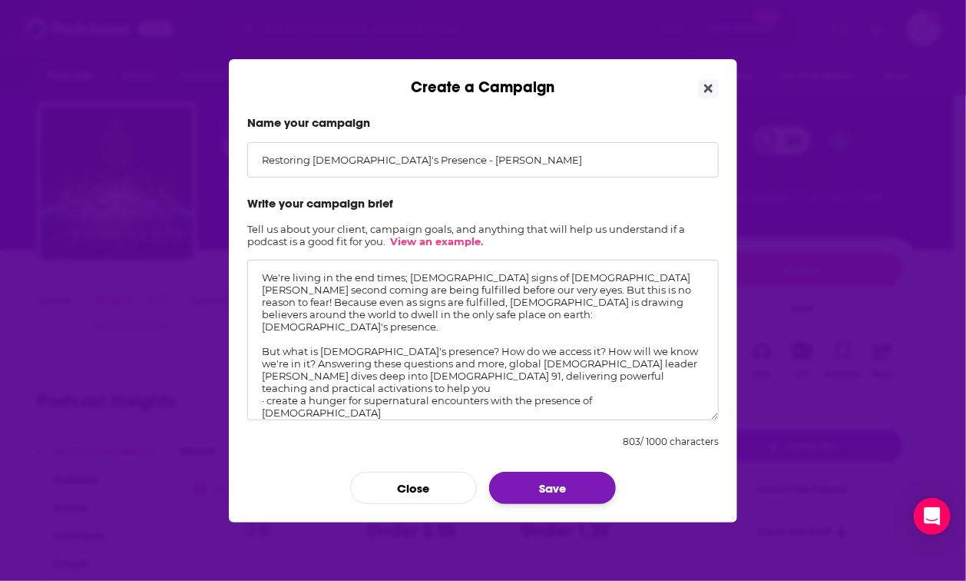
type input "Restoring God's Presence - Guillermo Maldonado"
click at [544, 491] on button "Save" at bounding box center [552, 487] width 127 height 32
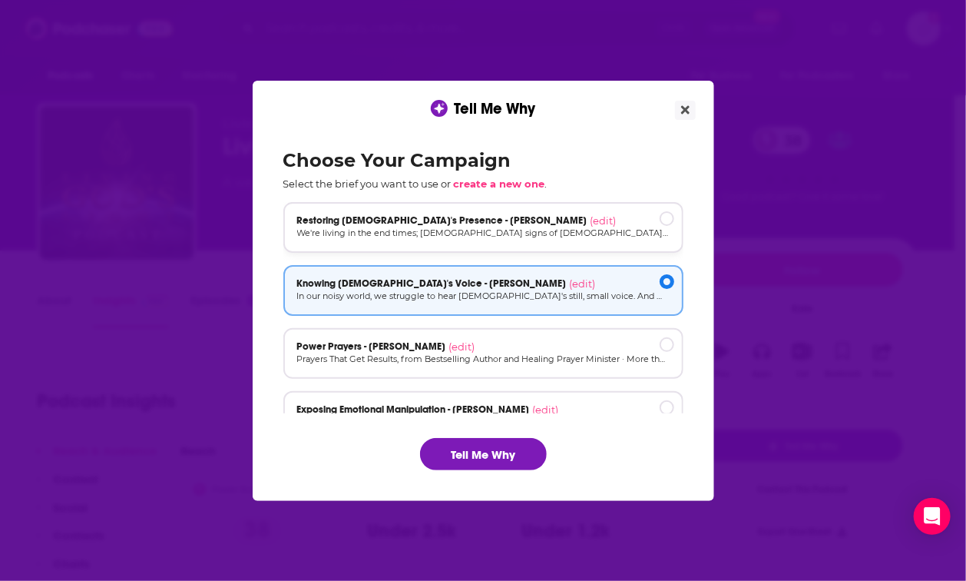
click at [659, 223] on div "Restoring God's Presence - Guillermo Maldonado (edit)" at bounding box center [483, 220] width 372 height 12
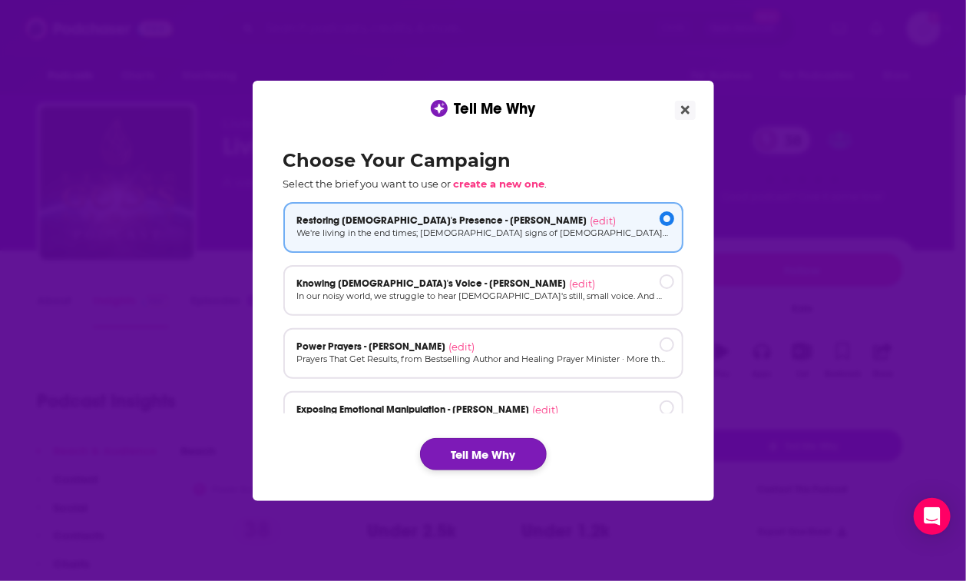
click at [471, 459] on button "Tell Me Why" at bounding box center [483, 454] width 127 height 32
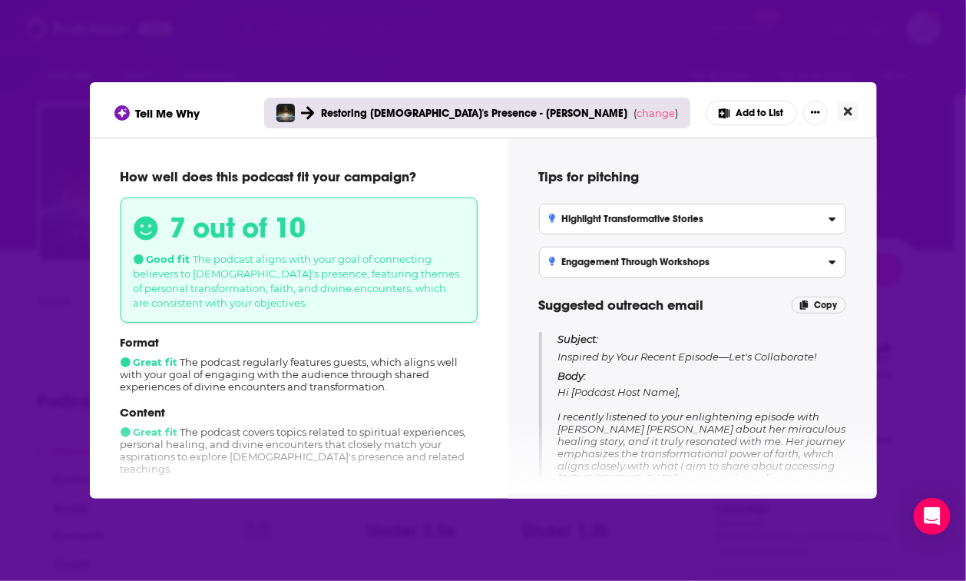
click at [852, 114] on button "Close" at bounding box center [848, 111] width 21 height 19
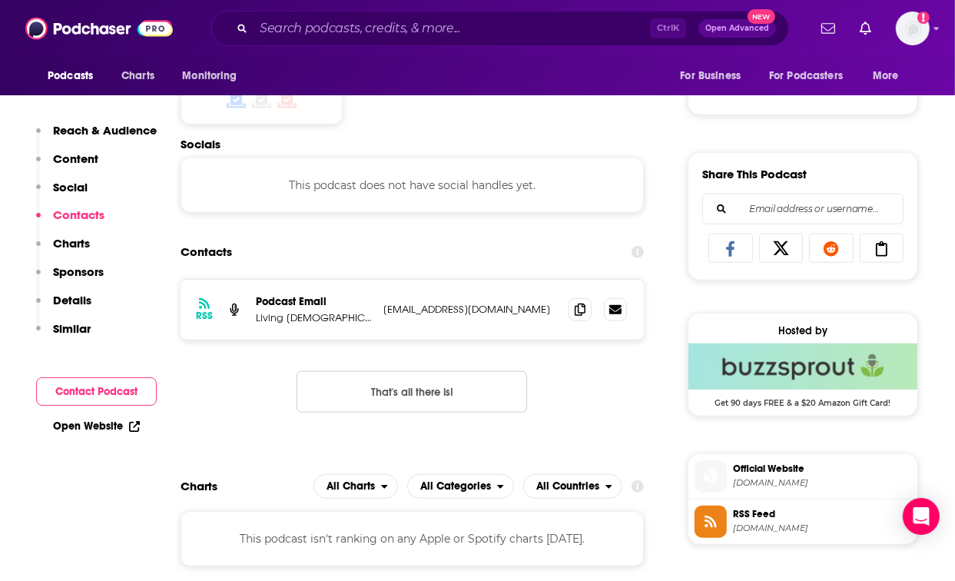
scroll to position [1007, 0]
click at [581, 307] on icon at bounding box center [579, 308] width 11 height 12
click at [577, 306] on icon at bounding box center [579, 308] width 11 height 12
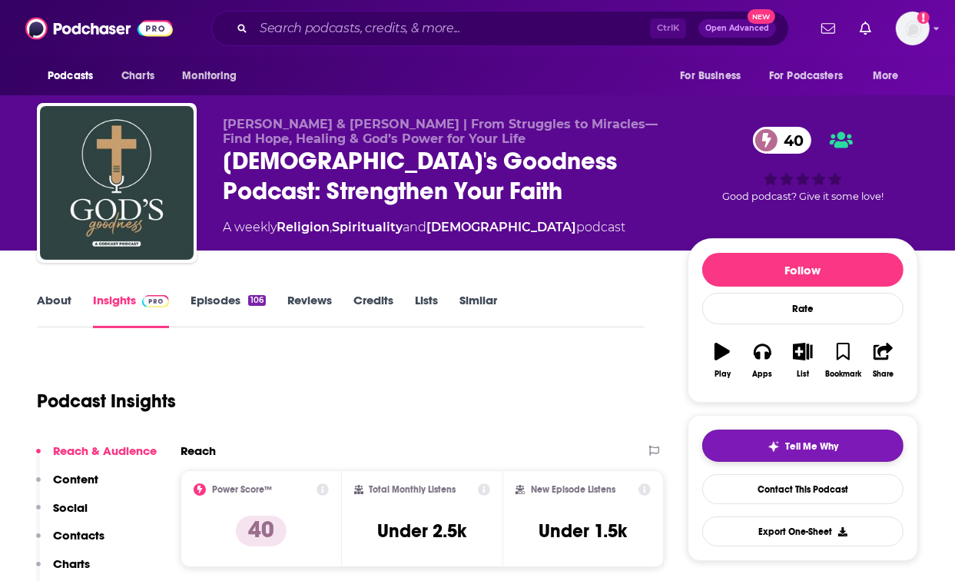
click at [835, 440] on span "Tell Me Why" at bounding box center [812, 446] width 53 height 12
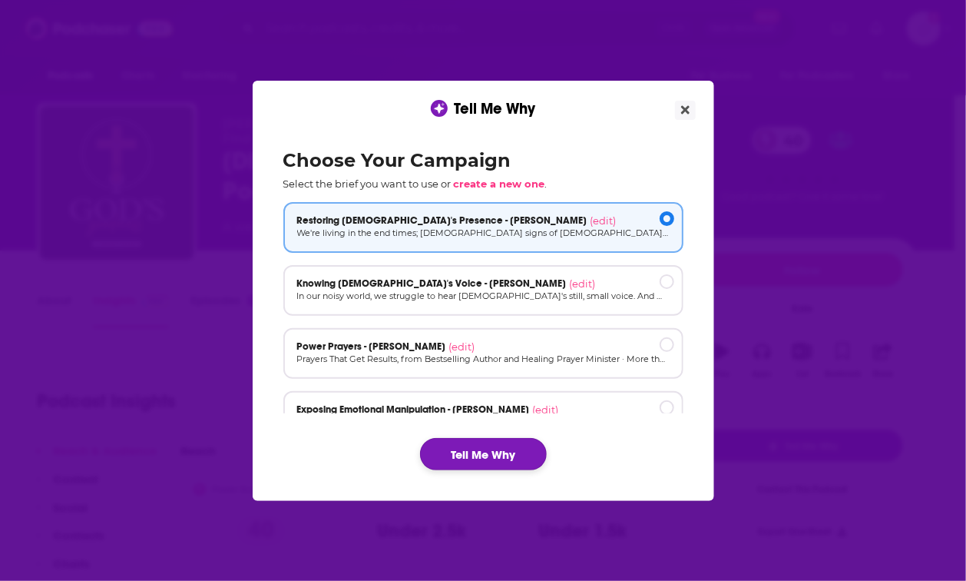
click at [482, 455] on button "Tell Me Why" at bounding box center [483, 454] width 127 height 32
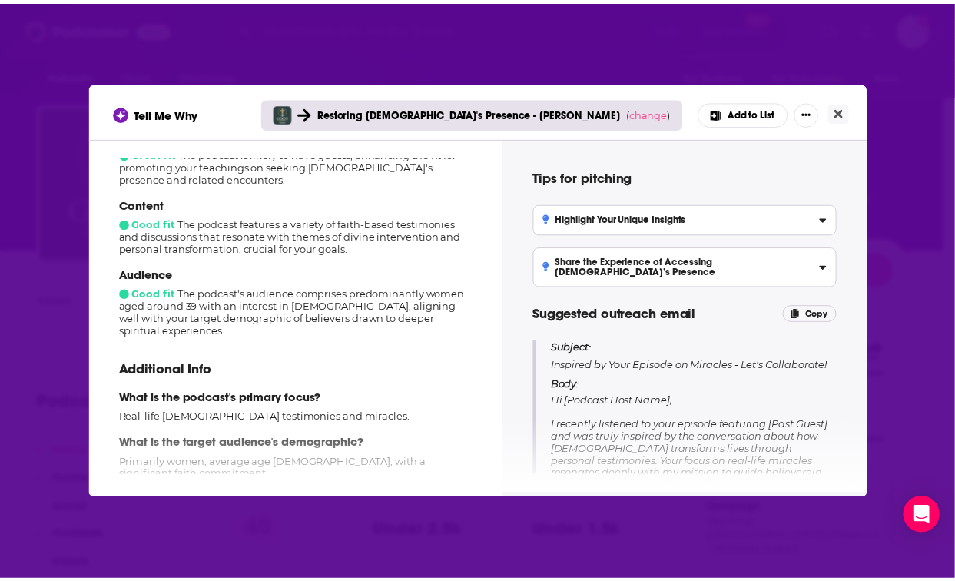
scroll to position [237, 0]
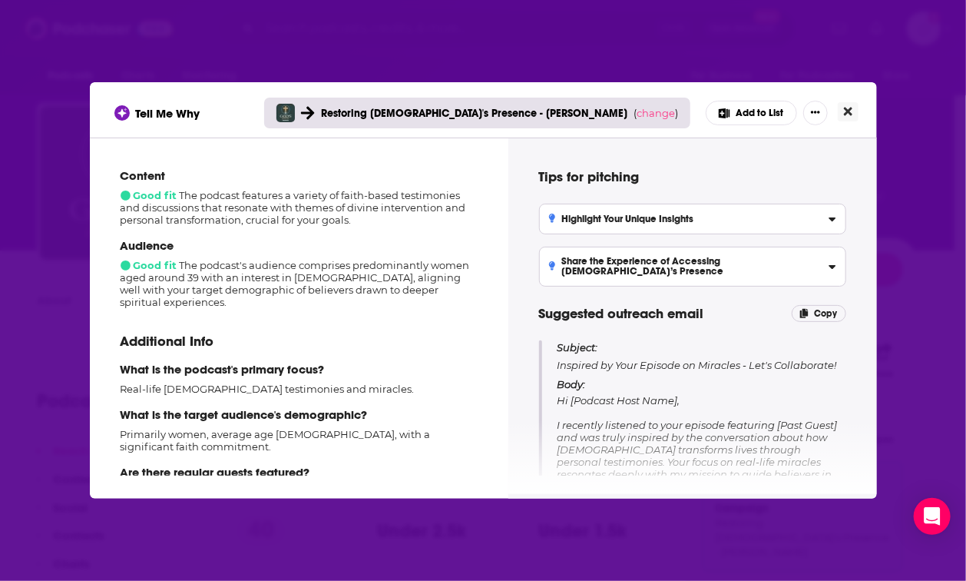
click at [840, 114] on button "Close" at bounding box center [848, 111] width 21 height 19
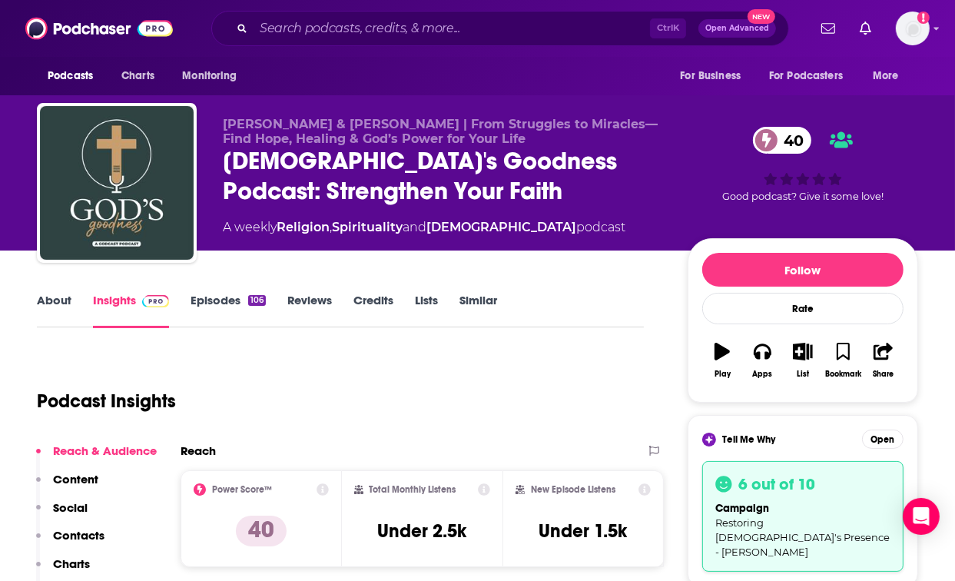
click at [46, 299] on link "About" at bounding box center [54, 310] width 35 height 35
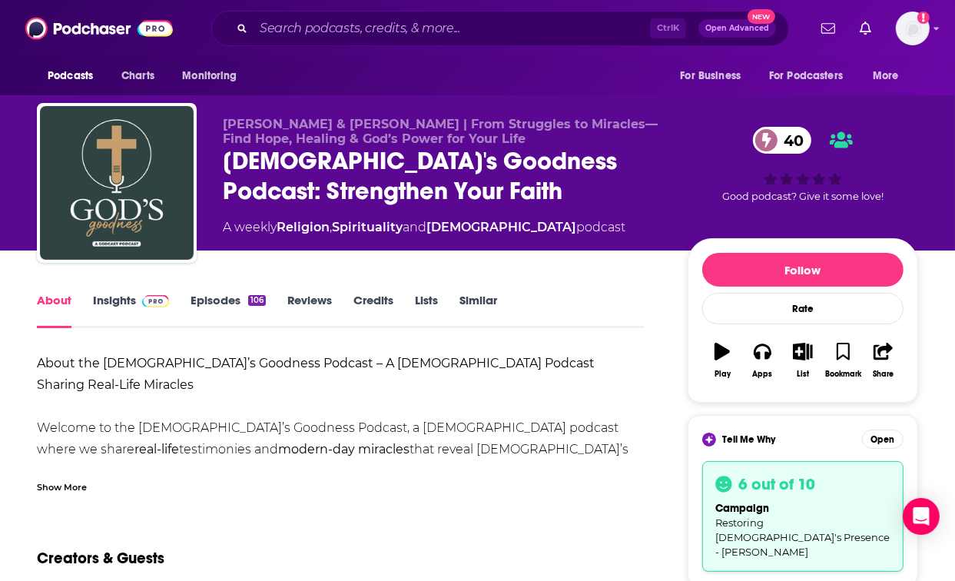
click at [117, 304] on link "Insights" at bounding box center [131, 310] width 76 height 35
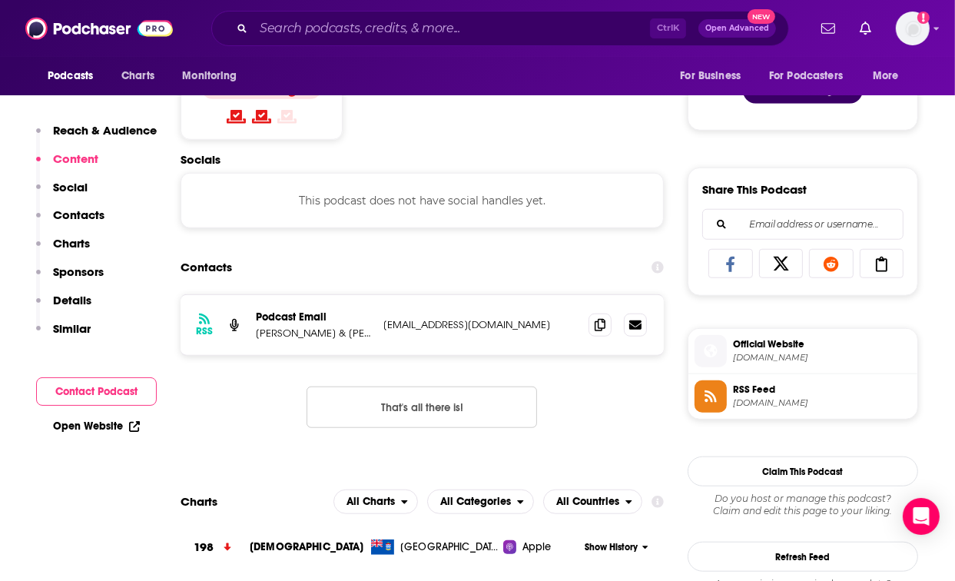
scroll to position [1059, 0]
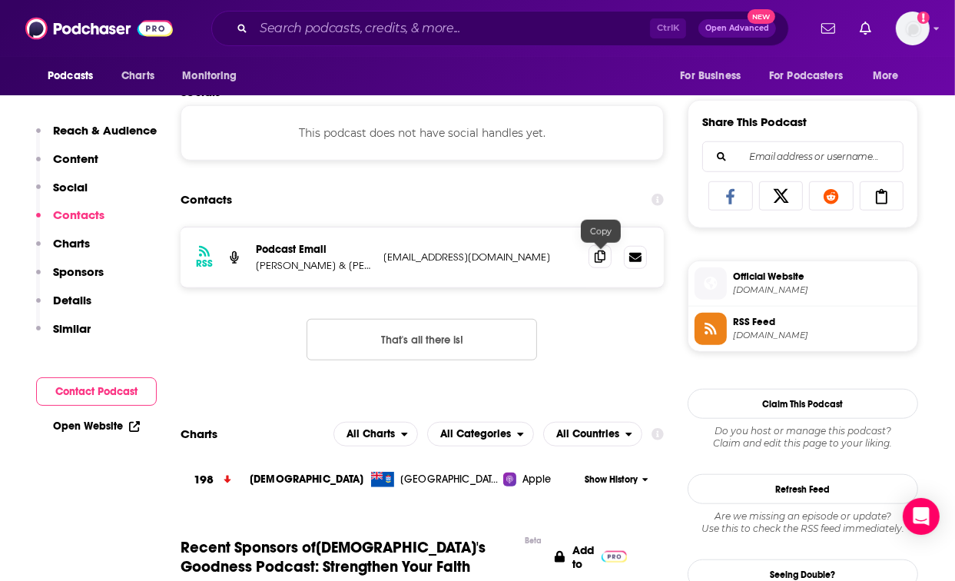
click at [605, 251] on icon at bounding box center [599, 256] width 11 height 12
click at [129, 208] on div "Reach & Audience Content Social Contacts Charts Sponsors Details Similar" at bounding box center [96, 236] width 121 height 226
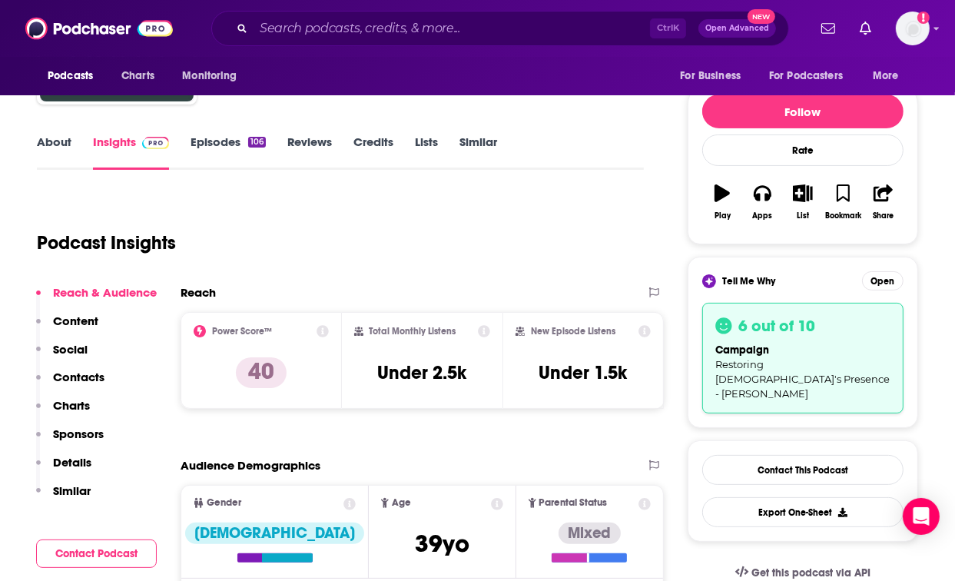
scroll to position [0, 0]
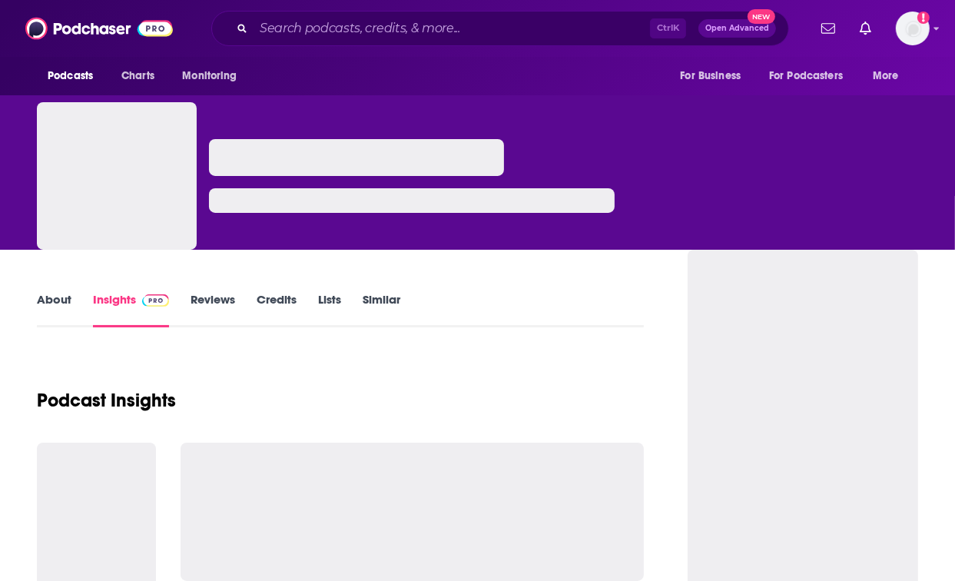
click at [62, 296] on link "About" at bounding box center [54, 309] width 35 height 35
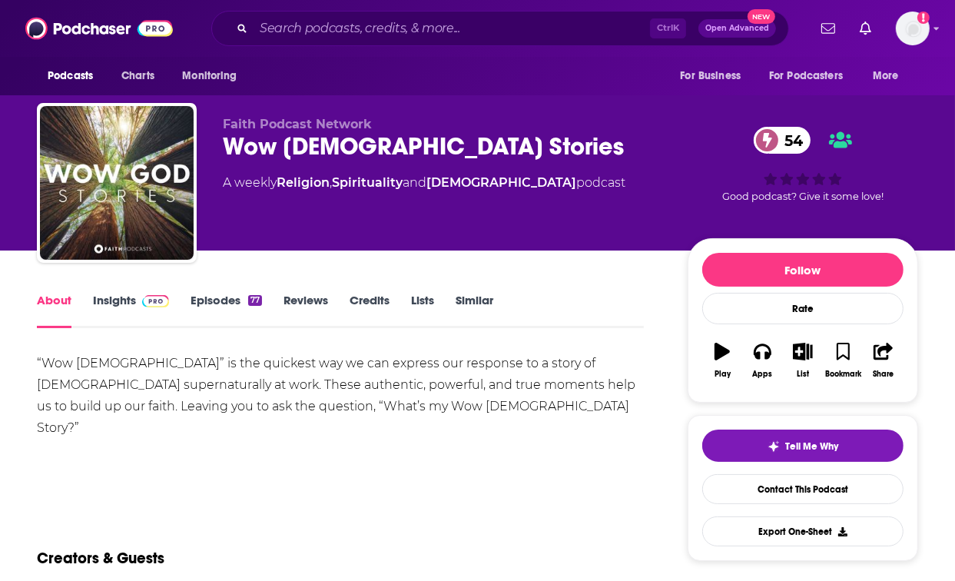
click at [200, 295] on link "Episodes 77" at bounding box center [225, 310] width 71 height 35
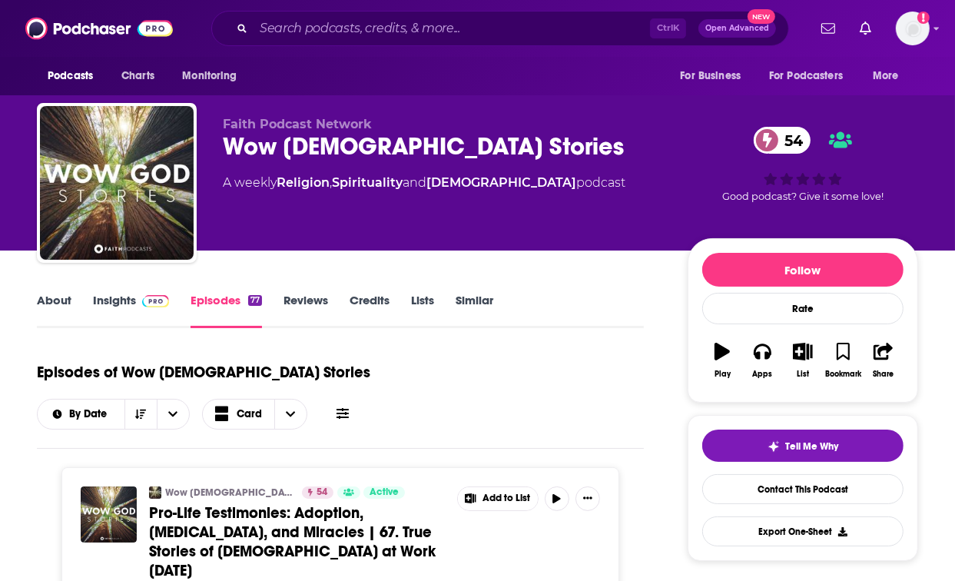
click at [108, 300] on link "Insights" at bounding box center [131, 310] width 76 height 35
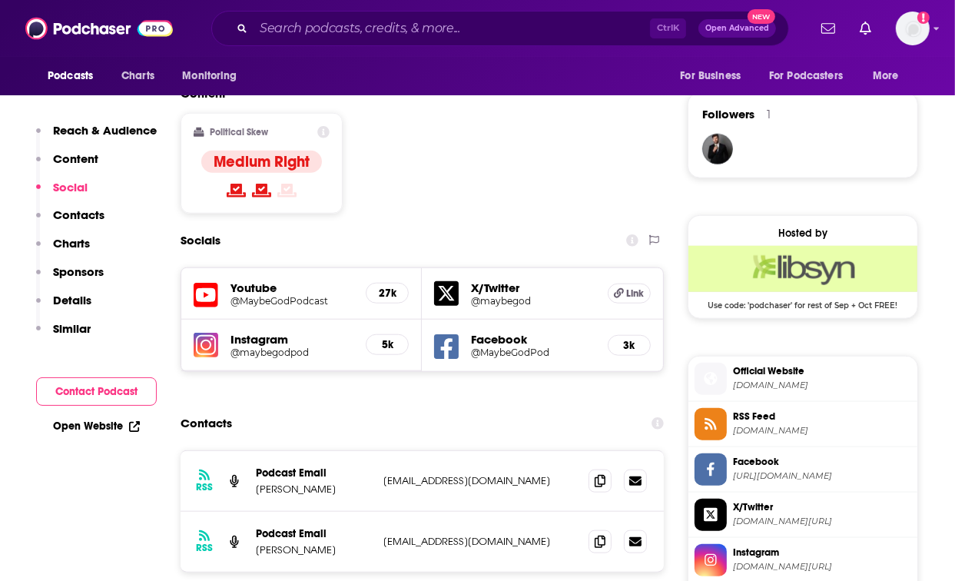
scroll to position [1212, 0]
click at [604, 535] on icon at bounding box center [599, 541] width 11 height 12
click at [141, 340] on div "Reach & Audience Content Social Contacts Charts Sponsors Details Similar" at bounding box center [96, 236] width 121 height 226
click at [605, 535] on icon at bounding box center [599, 541] width 11 height 12
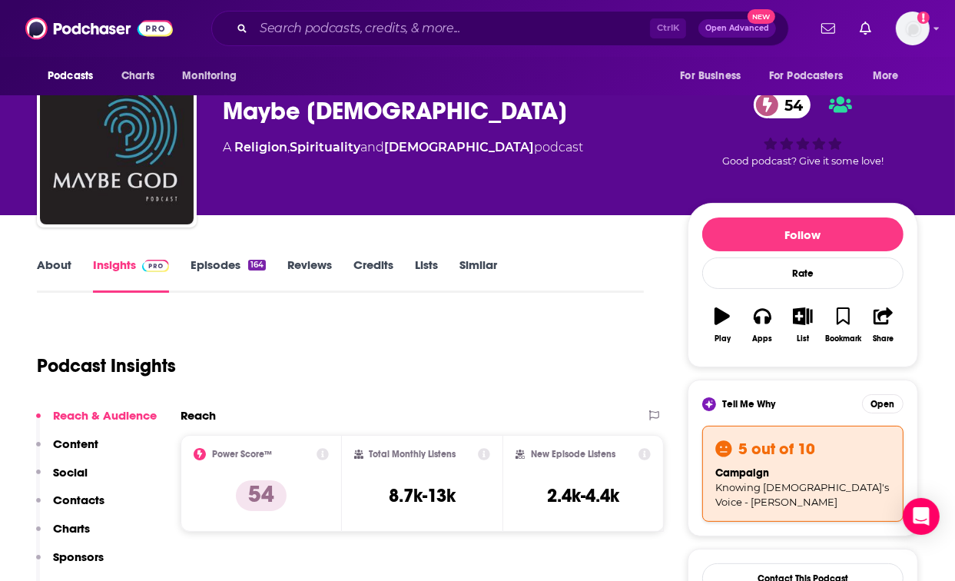
scroll to position [0, 0]
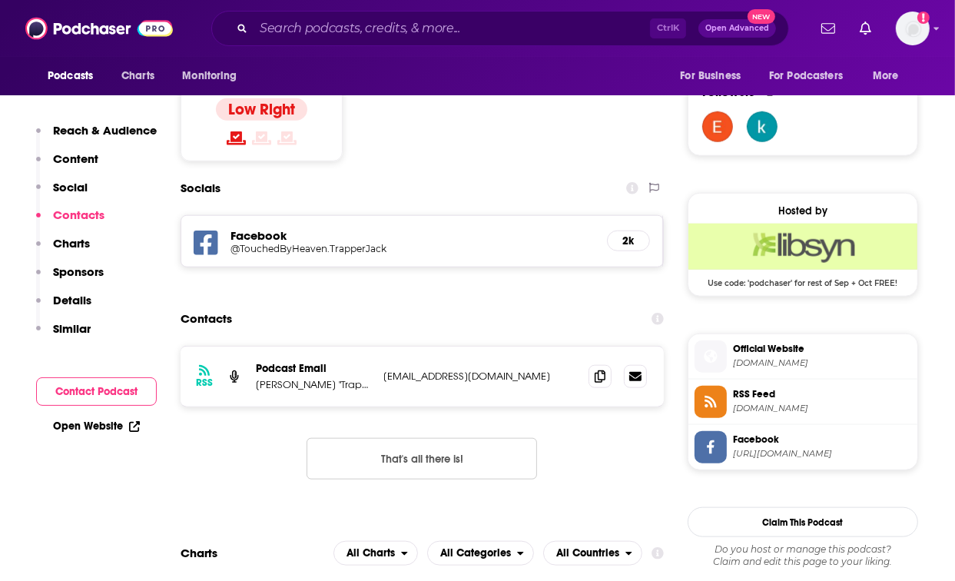
scroll to position [1235, 0]
click at [598, 369] on icon at bounding box center [599, 375] width 11 height 12
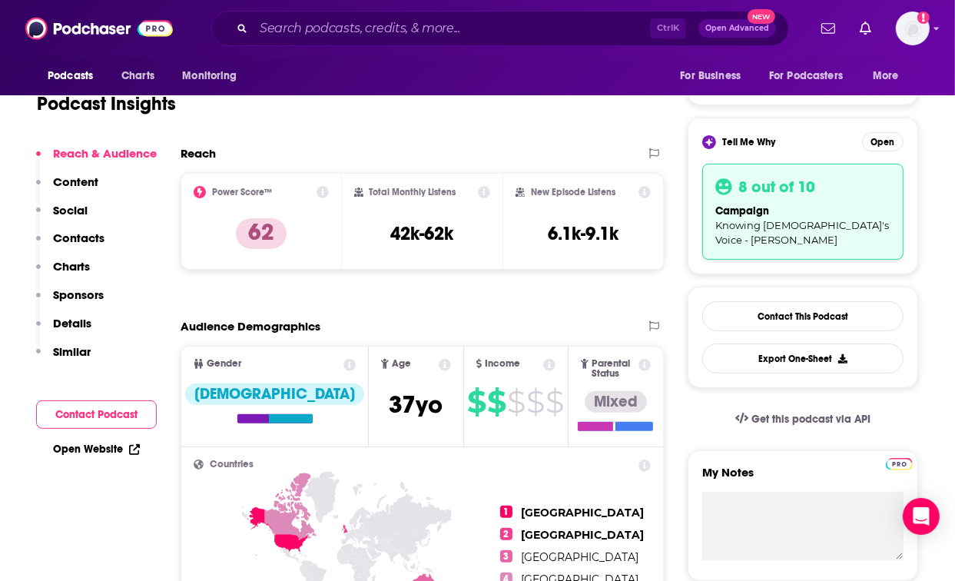
scroll to position [0, 0]
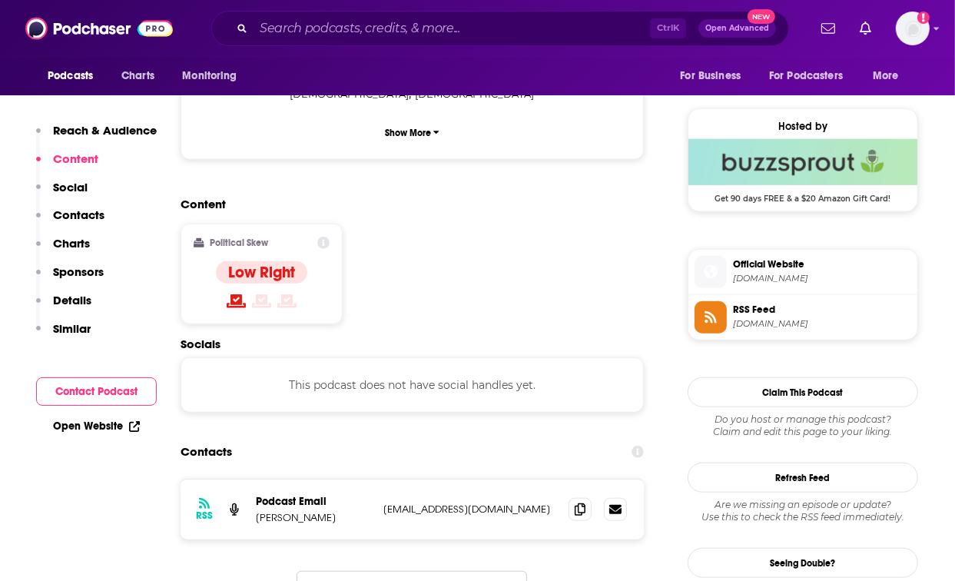
scroll to position [1074, 0]
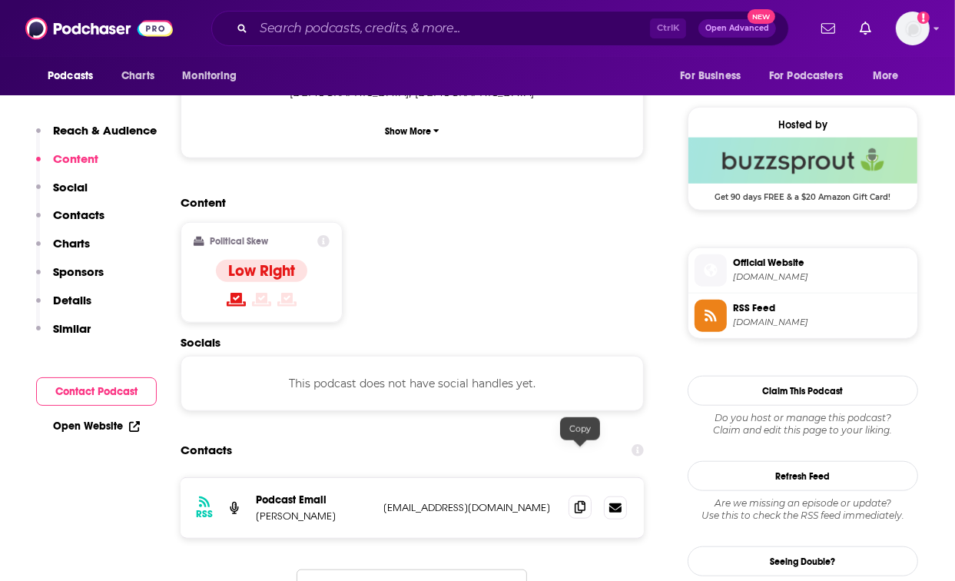
click at [583, 501] on icon at bounding box center [579, 507] width 11 height 12
click at [109, 145] on button "Reach & Audience" at bounding box center [96, 137] width 121 height 28
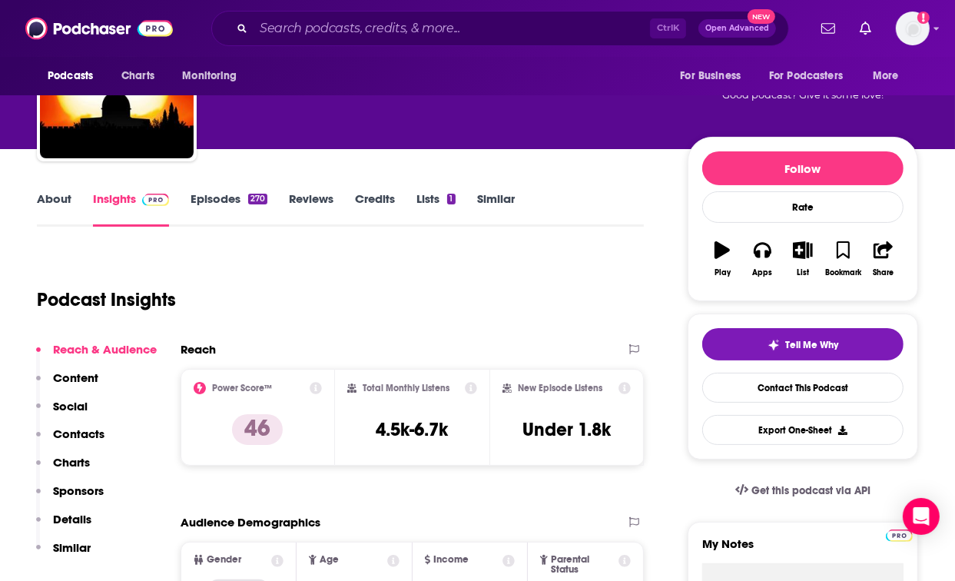
scroll to position [0, 0]
